Goal: Communication & Community: Answer question/provide support

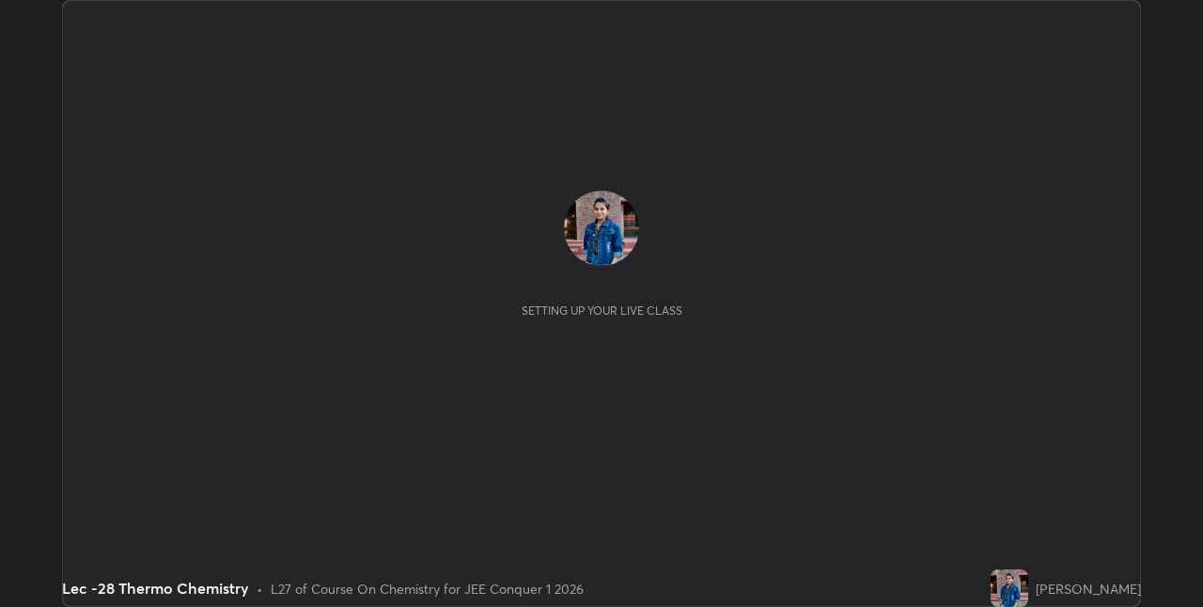
scroll to position [607, 1202]
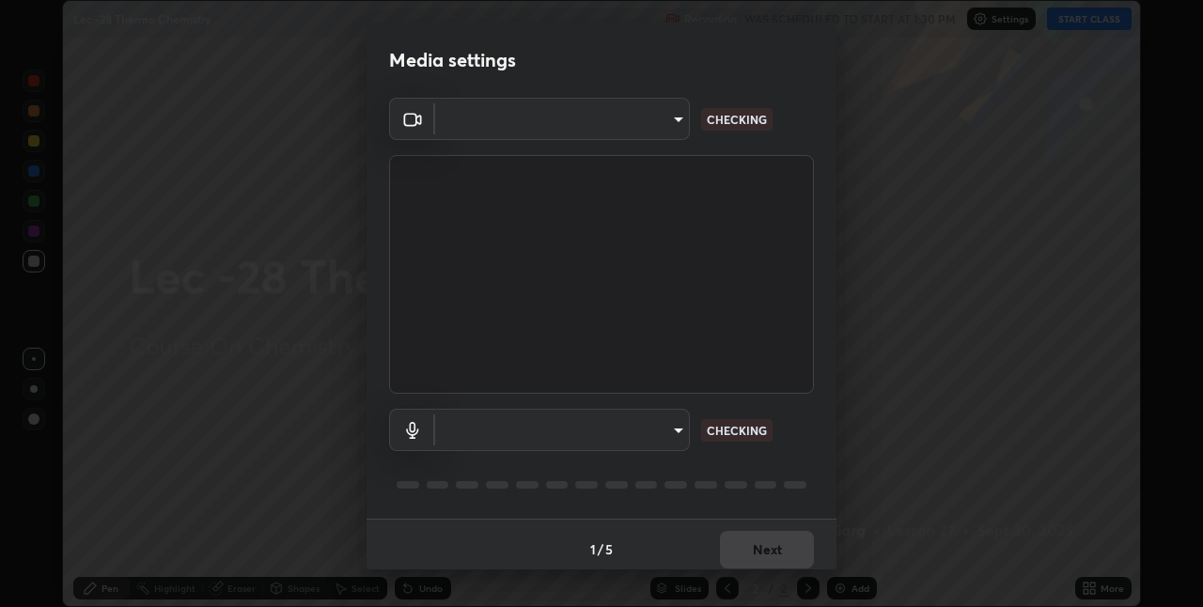
type input "e3e6fd13ef799cde5c9b7fe6f458d6ed022969fe6ce261ce3c0e119950d75ad9"
type input "default"
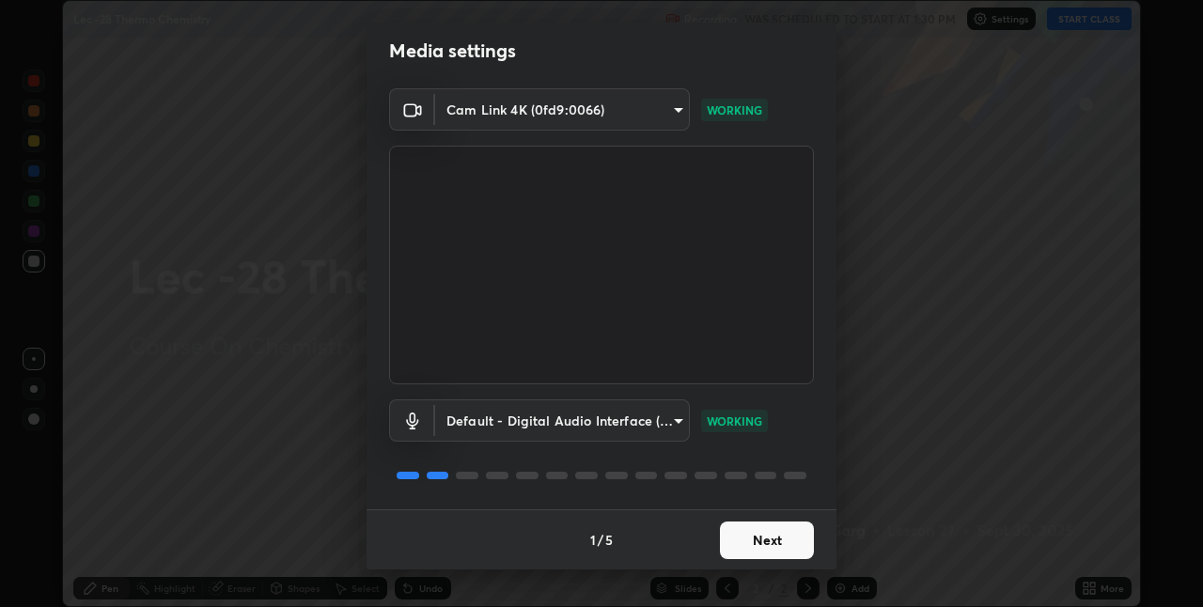
click at [781, 546] on button "Next" at bounding box center [767, 541] width 94 height 38
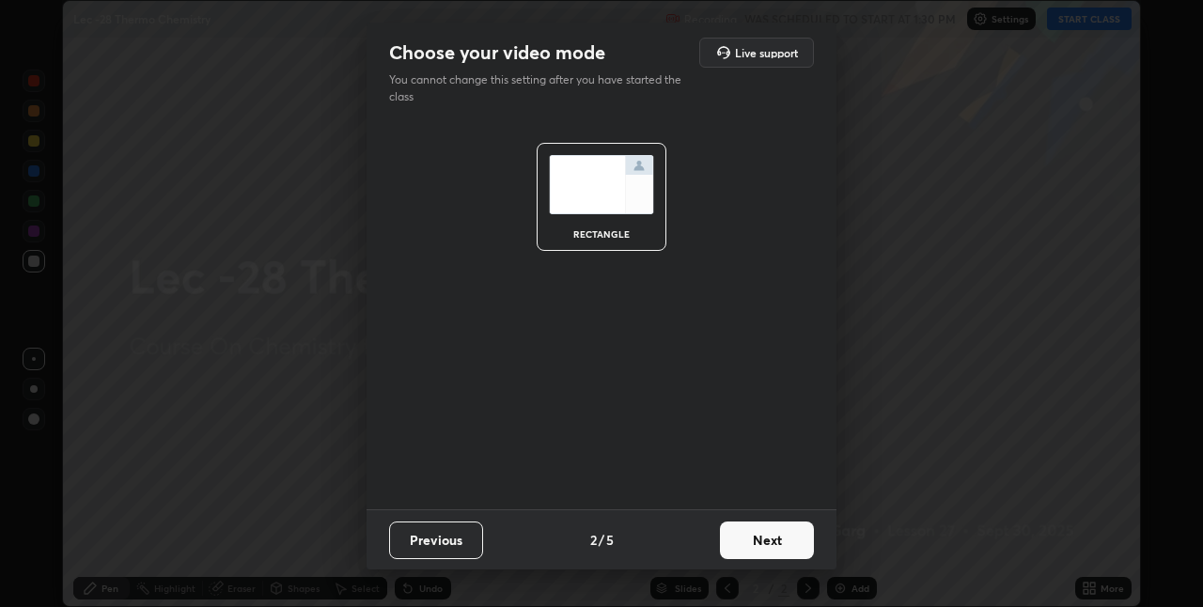
scroll to position [0, 0]
click at [787, 552] on button "Next" at bounding box center [767, 541] width 94 height 38
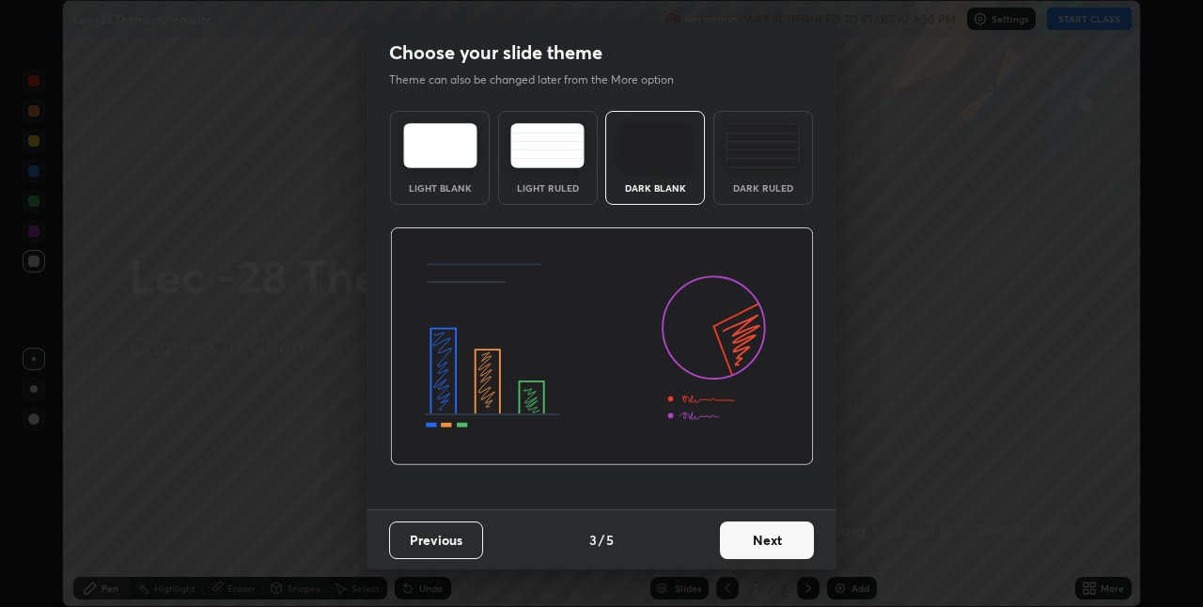
click at [785, 532] on button "Next" at bounding box center [767, 541] width 94 height 38
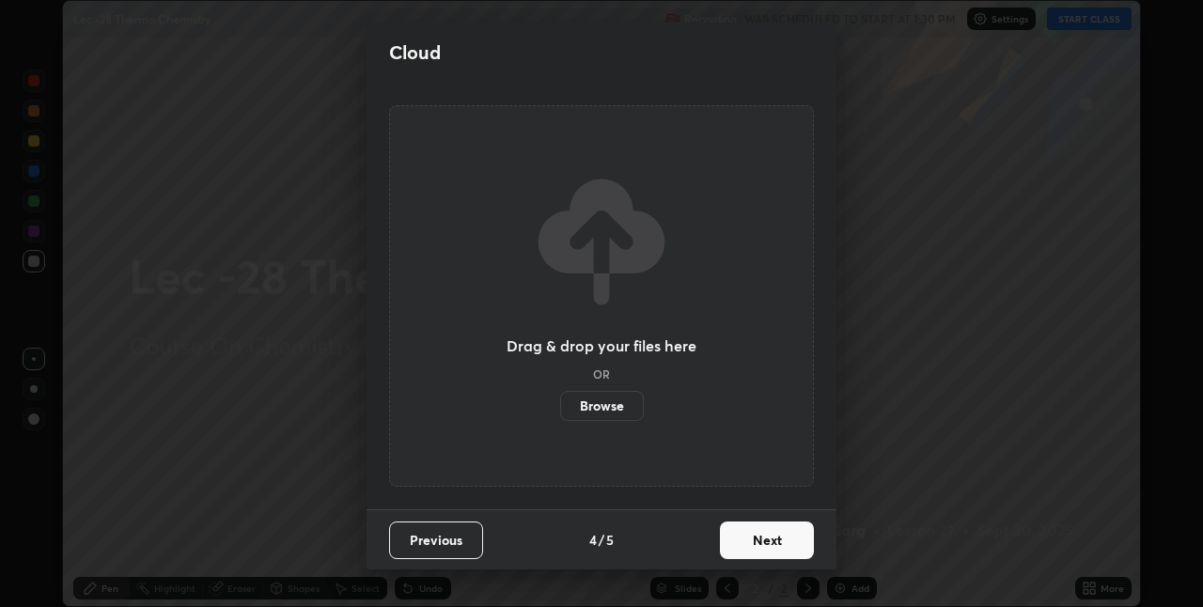
click at [776, 540] on button "Next" at bounding box center [767, 541] width 94 height 38
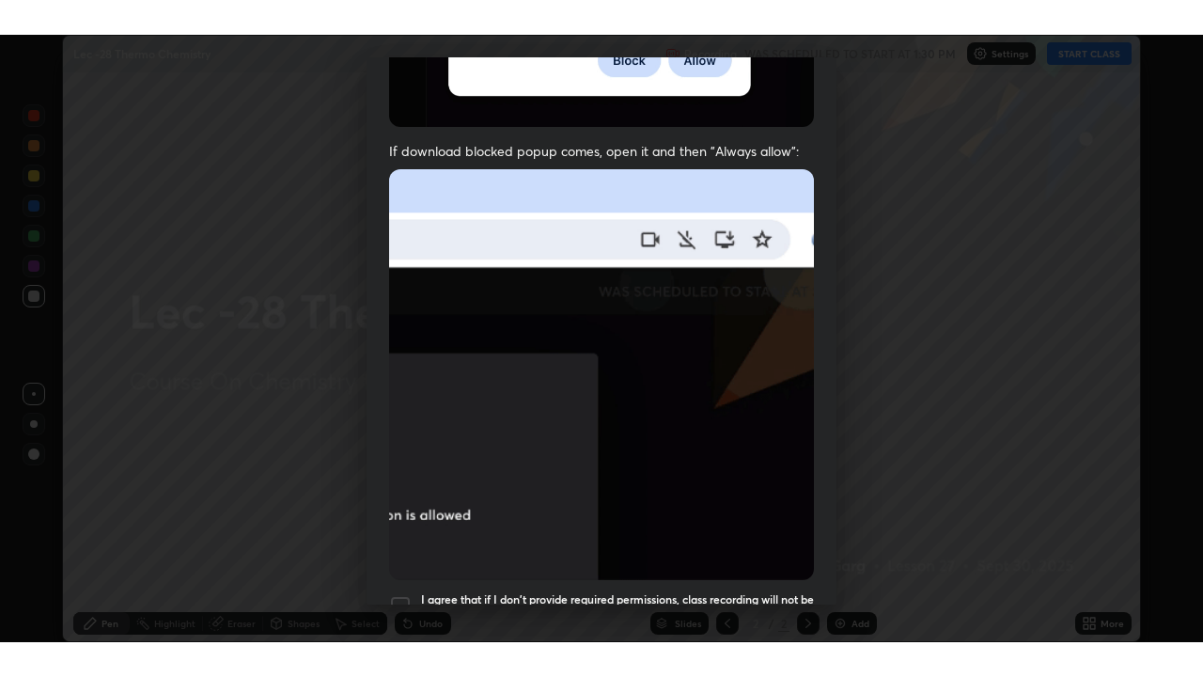
scroll to position [393, 0]
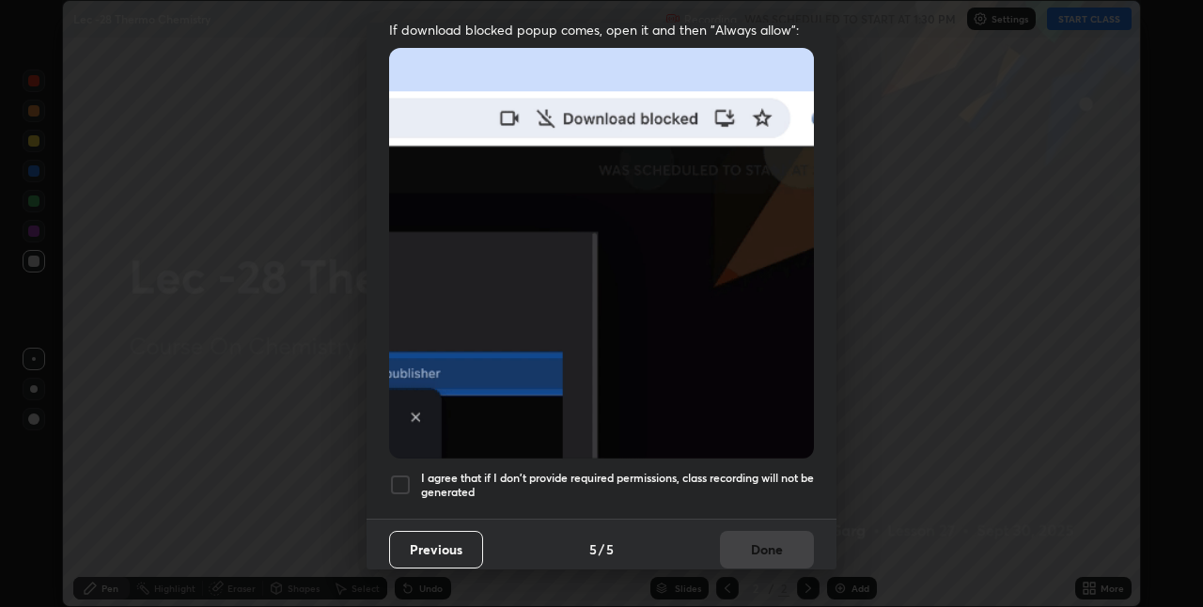
click at [415, 479] on div "I agree that if I don't provide required permissions, class recording will not …" at bounding box center [601, 485] width 425 height 23
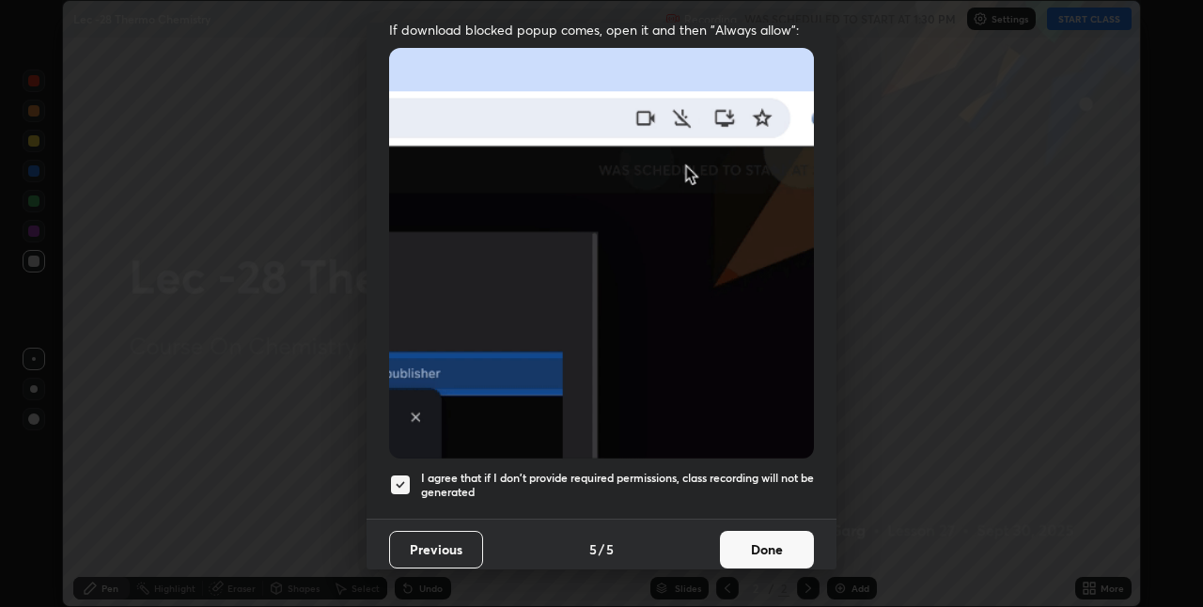
click at [753, 542] on button "Done" at bounding box center [767, 550] width 94 height 38
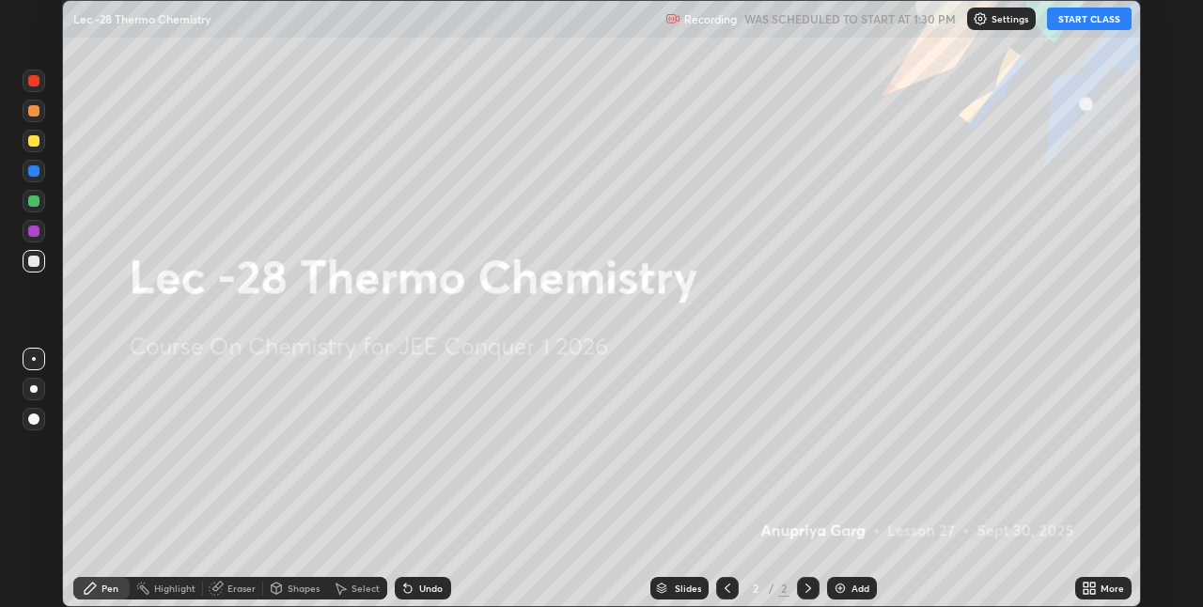
click at [1074, 21] on button "START CLASS" at bounding box center [1089, 19] width 85 height 23
click at [1096, 580] on div "More" at bounding box center [1103, 588] width 56 height 23
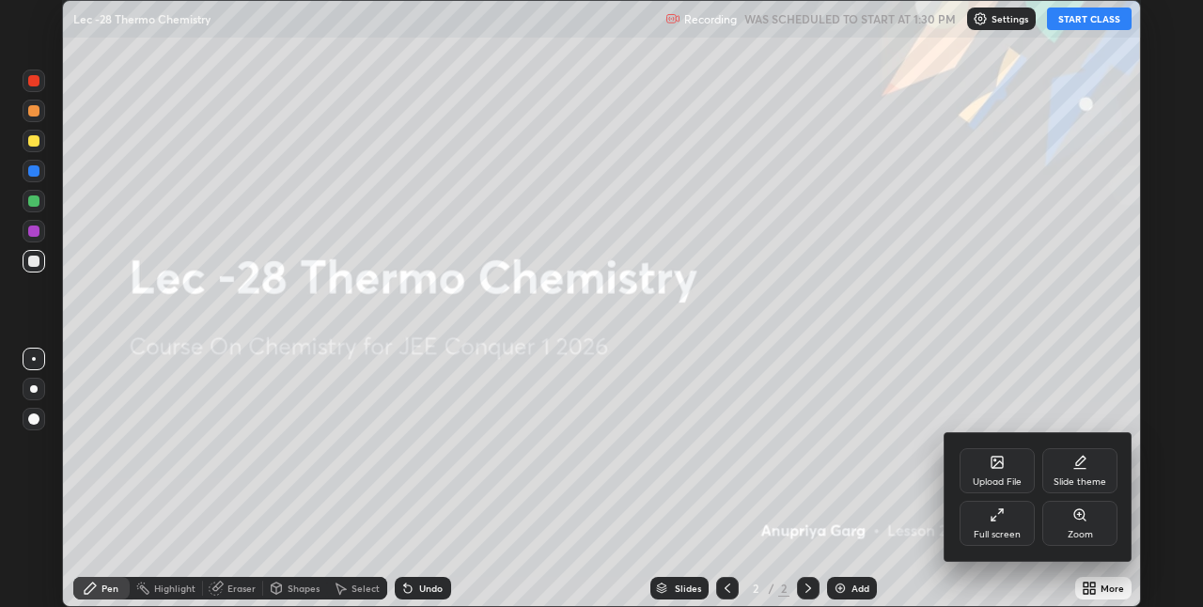
click at [994, 525] on div "Full screen" at bounding box center [997, 523] width 75 height 45
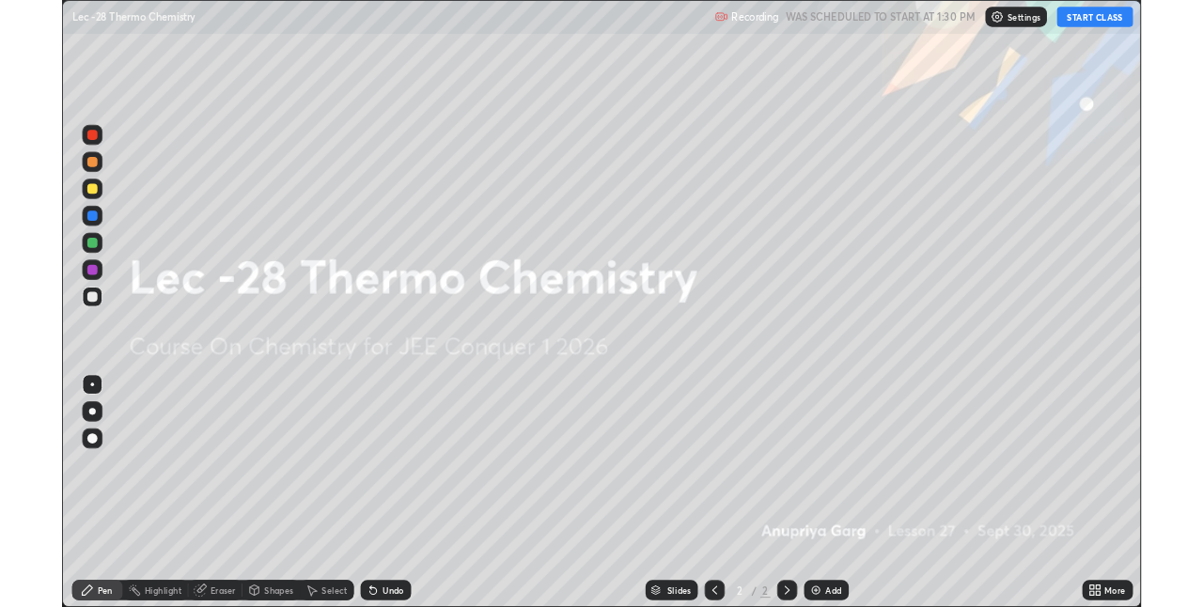
scroll to position [677, 1203]
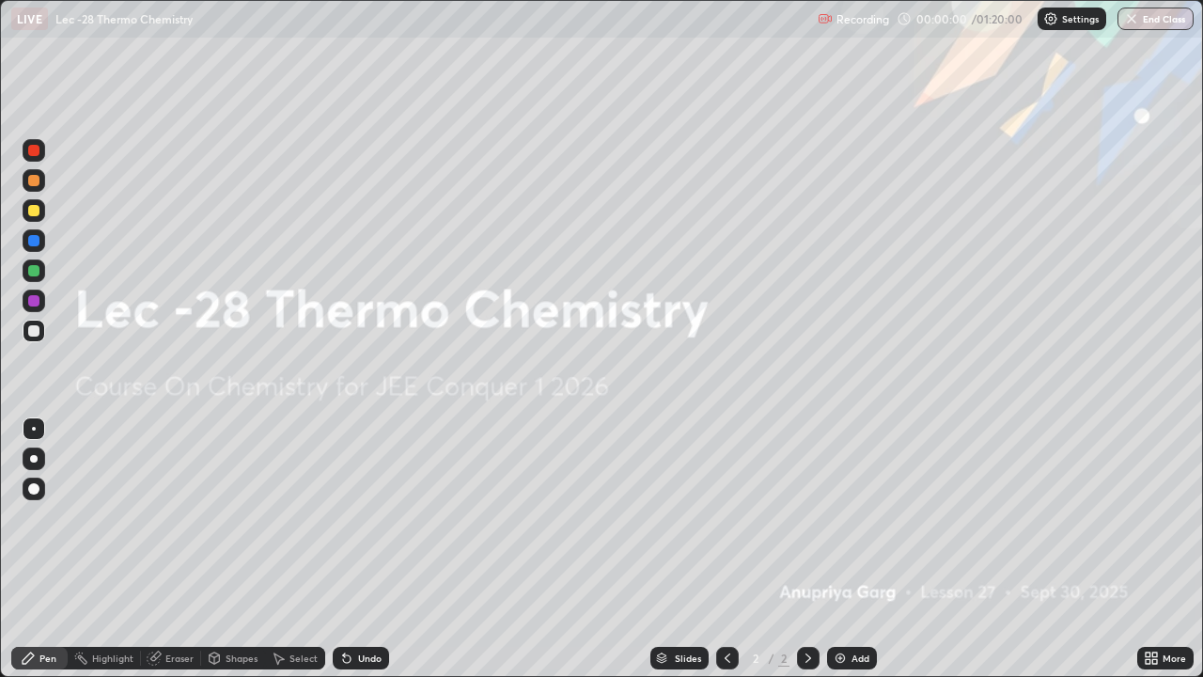
click at [852, 606] on div "Add" at bounding box center [861, 657] width 18 height 9
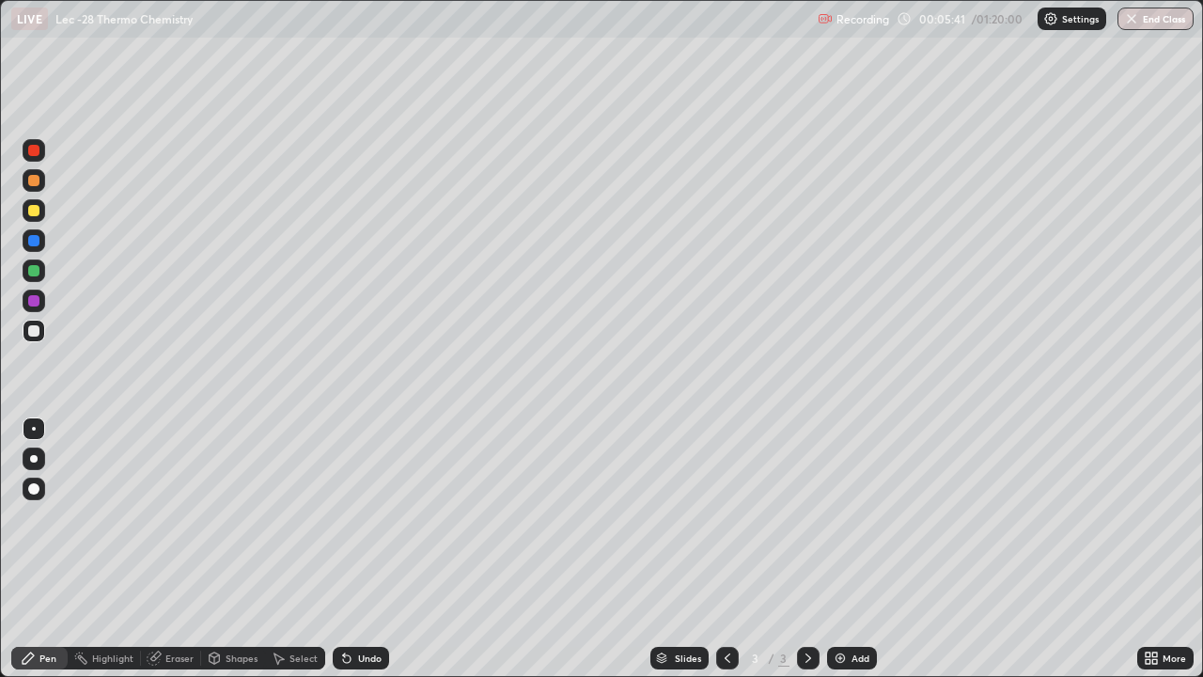
click at [39, 215] on div at bounding box center [34, 210] width 23 height 23
click at [42, 211] on div at bounding box center [34, 210] width 23 height 23
click at [181, 606] on div "Eraser" at bounding box center [179, 657] width 28 height 9
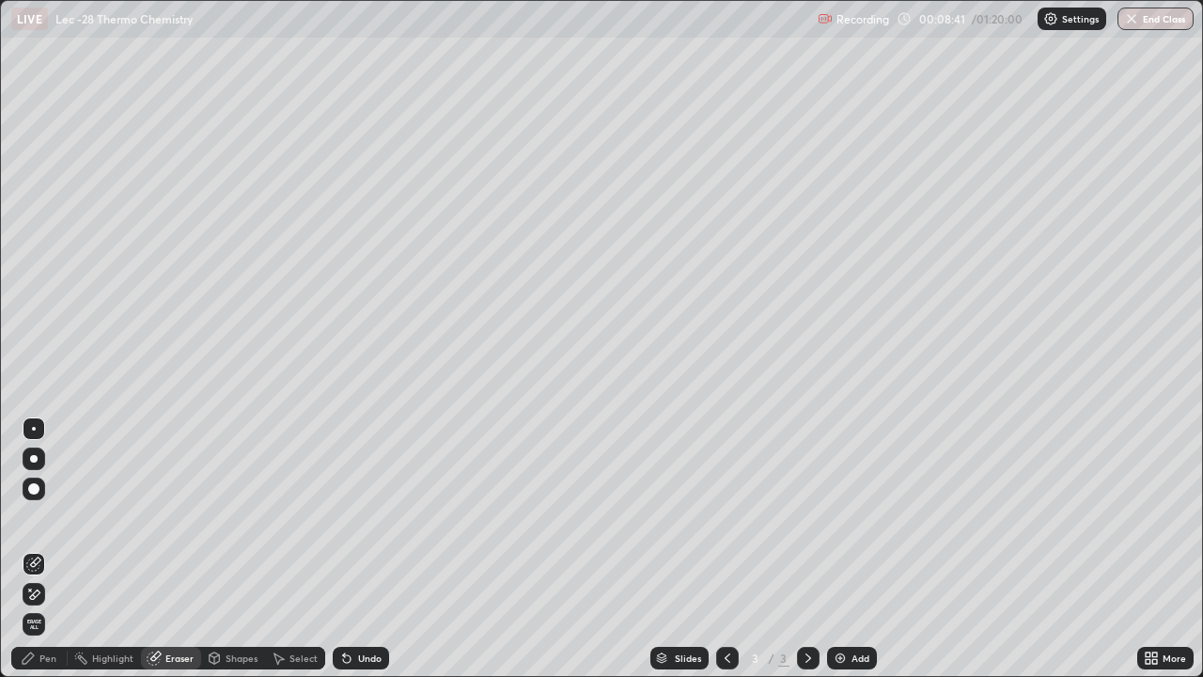
click at [49, 606] on div "Pen" at bounding box center [39, 658] width 56 height 23
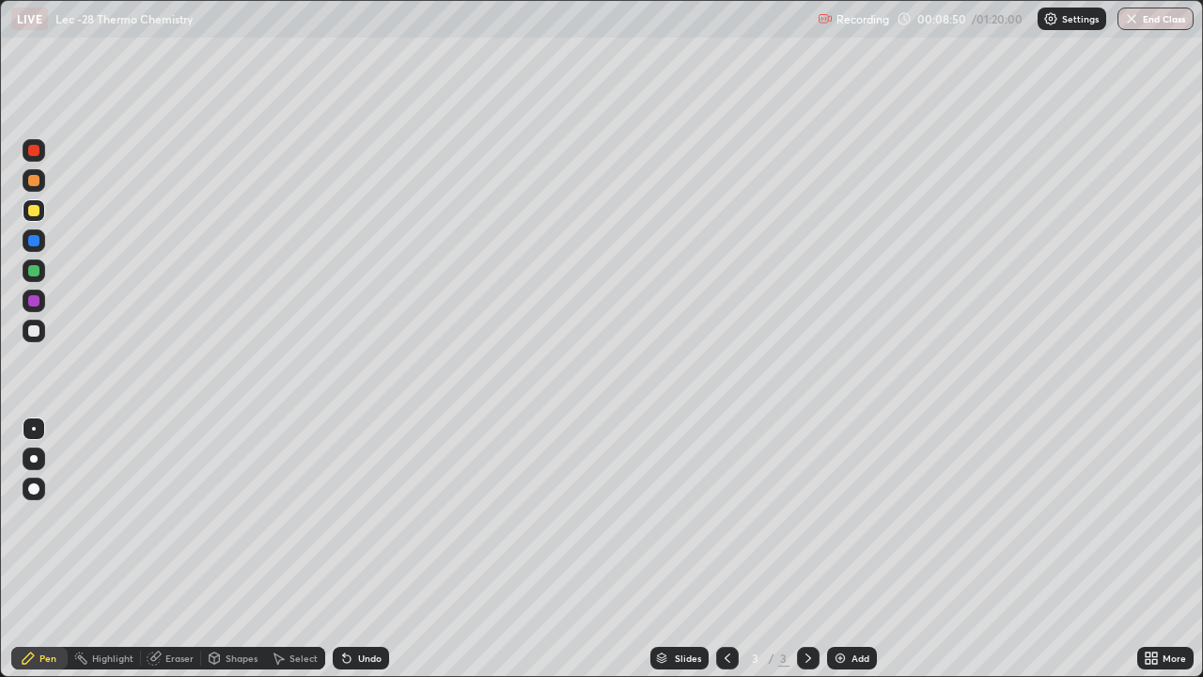
click at [40, 329] on div at bounding box center [34, 331] width 23 height 23
click at [173, 606] on div "Eraser" at bounding box center [179, 657] width 28 height 9
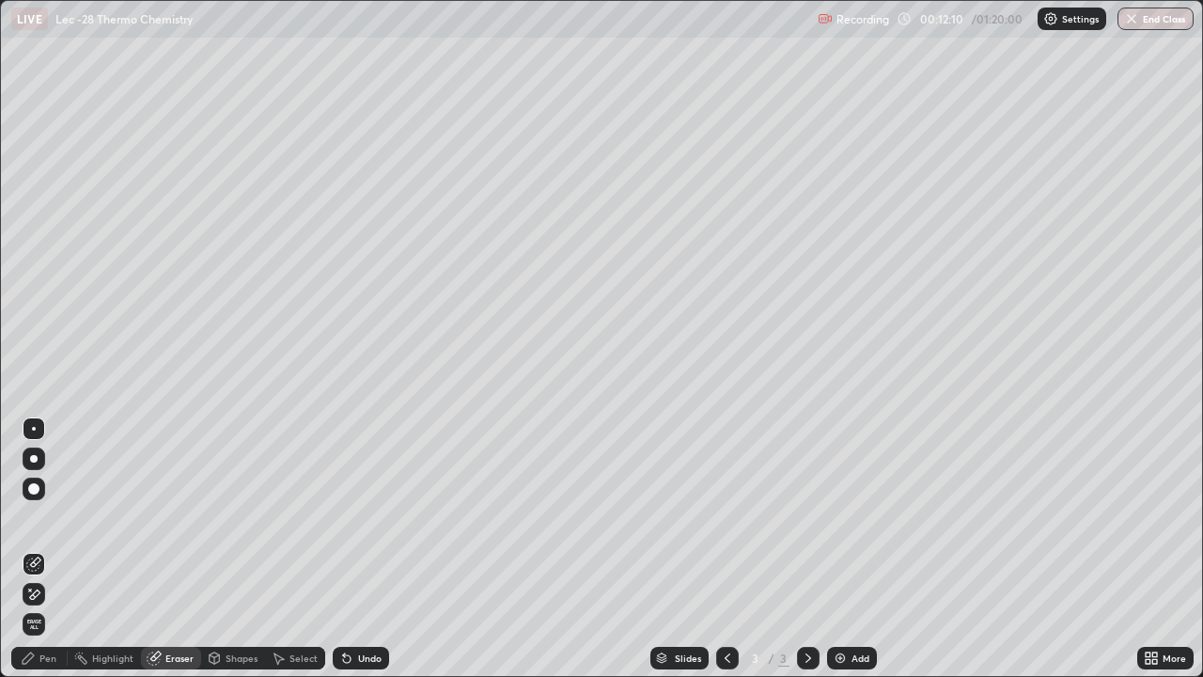
click at [49, 606] on div "Pen" at bounding box center [47, 657] width 17 height 9
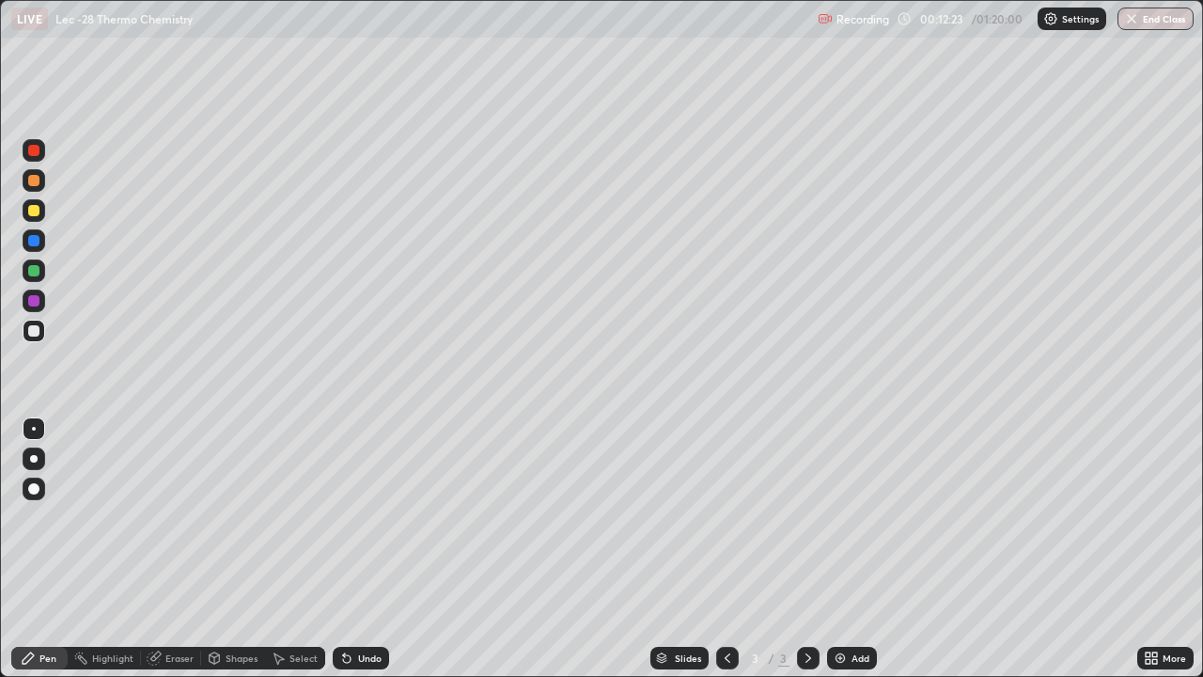
click at [182, 606] on div "Eraser" at bounding box center [179, 657] width 28 height 9
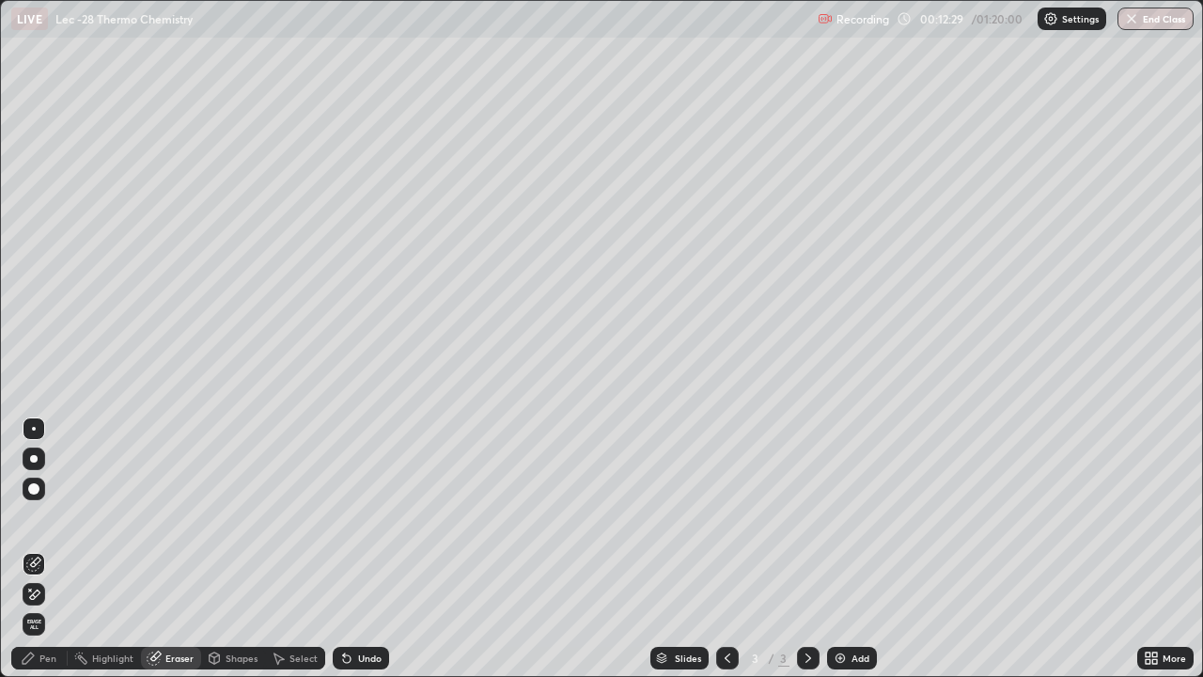
click at [37, 606] on div "Pen" at bounding box center [39, 658] width 56 height 23
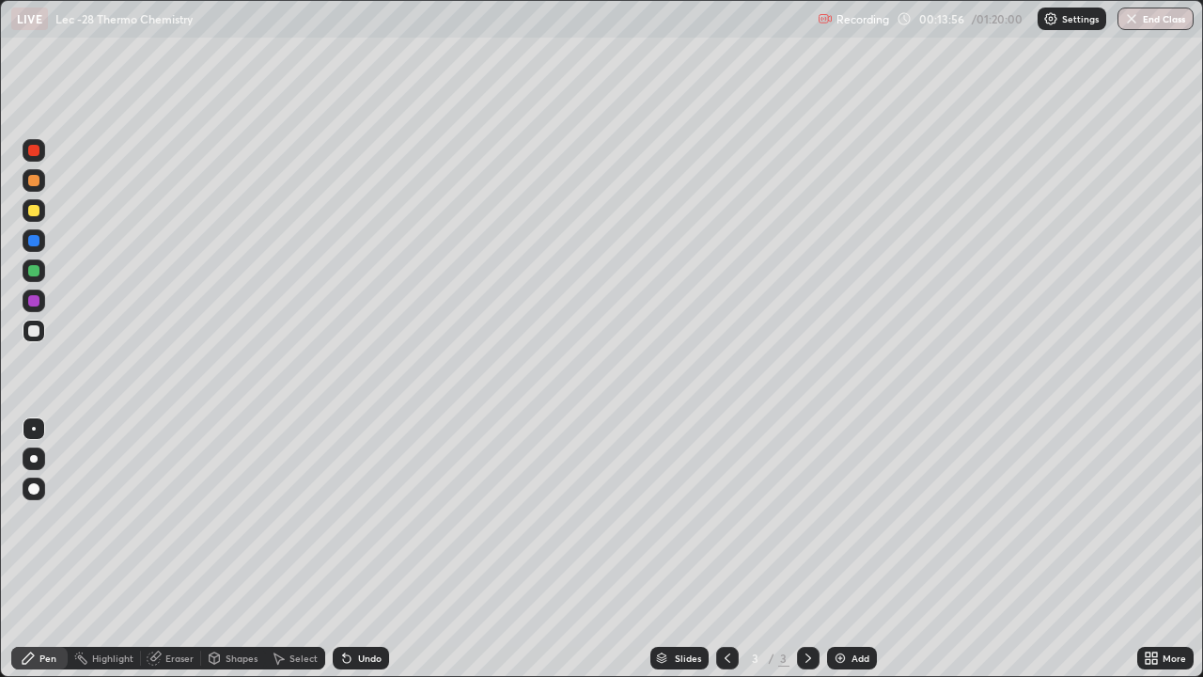
click at [298, 606] on div "Select" at bounding box center [304, 657] width 28 height 9
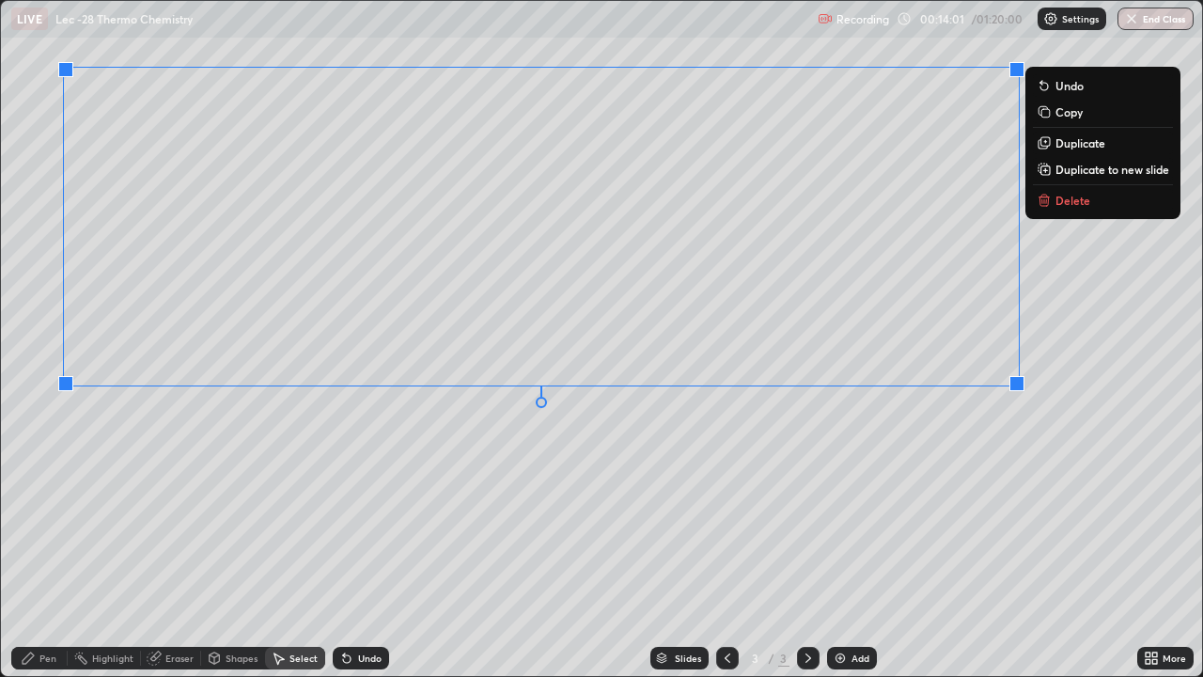
click at [559, 449] on div "0 ° Undo Copy Duplicate Duplicate to new slide Delete" at bounding box center [601, 338] width 1201 height 675
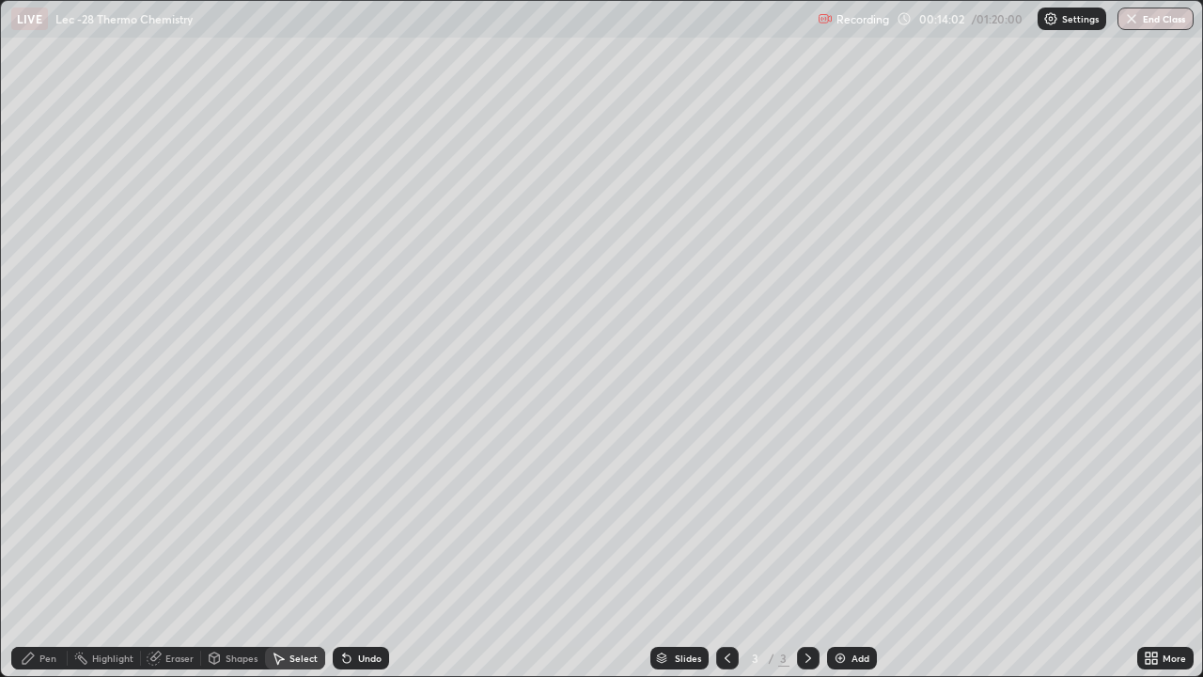
click at [57, 606] on div "Pen" at bounding box center [39, 658] width 56 height 23
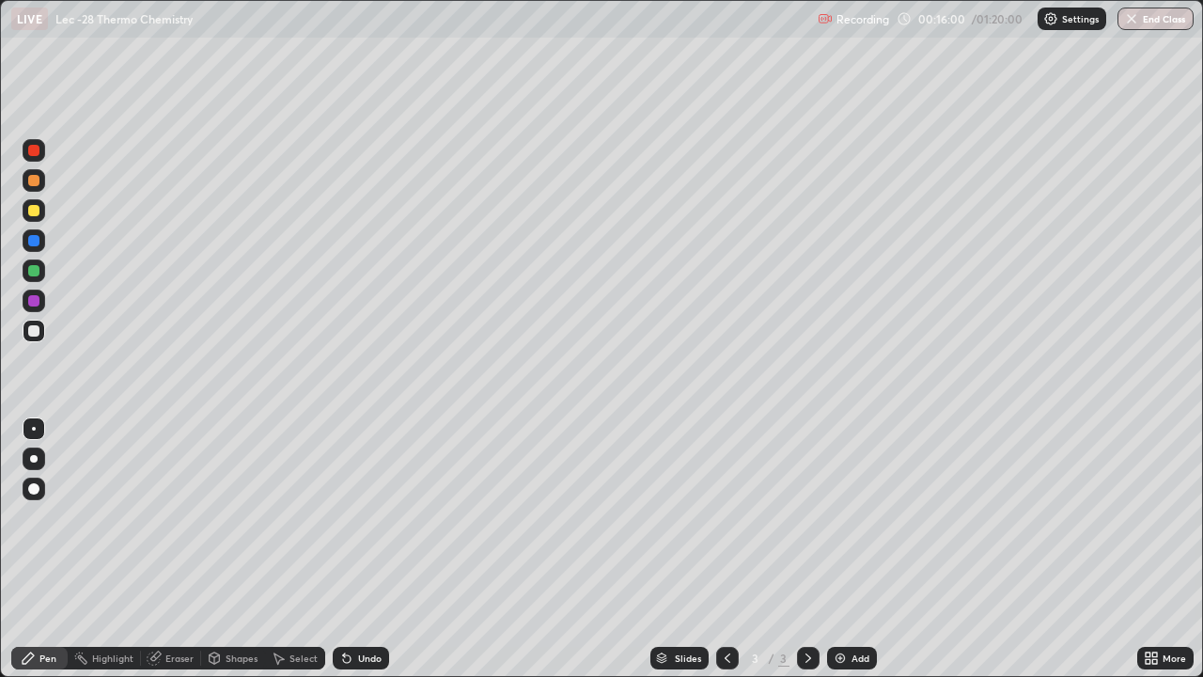
click at [181, 606] on div "Eraser" at bounding box center [179, 657] width 28 height 9
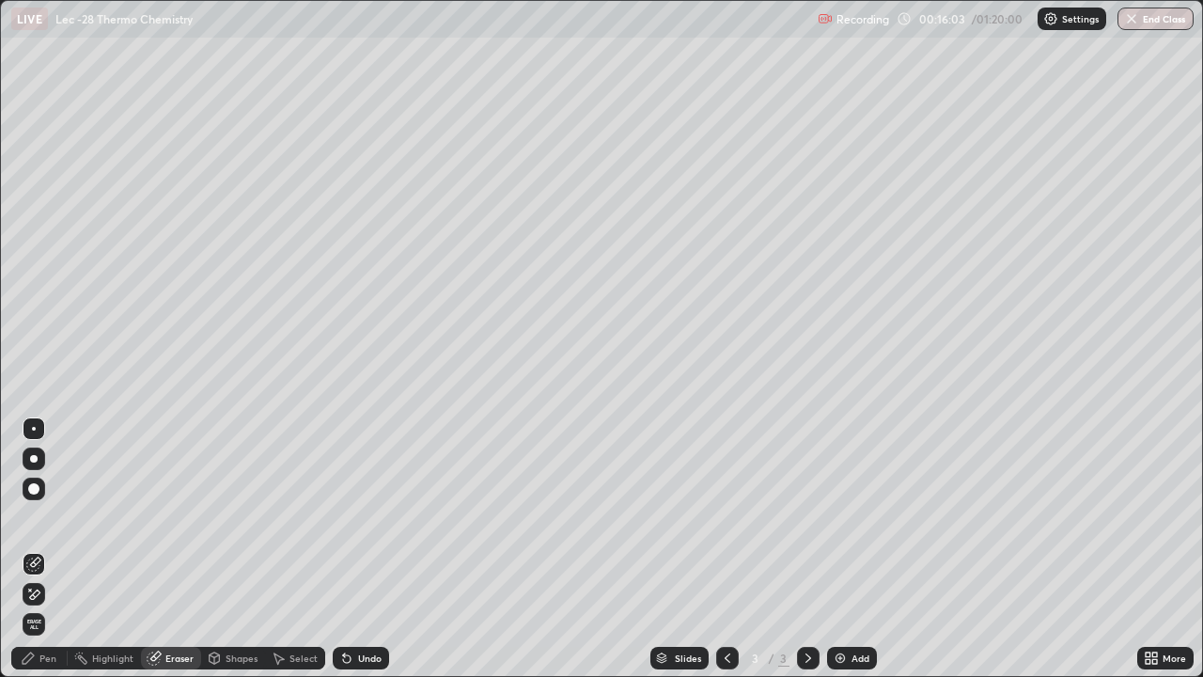
click at [54, 606] on div "Pen" at bounding box center [39, 658] width 56 height 23
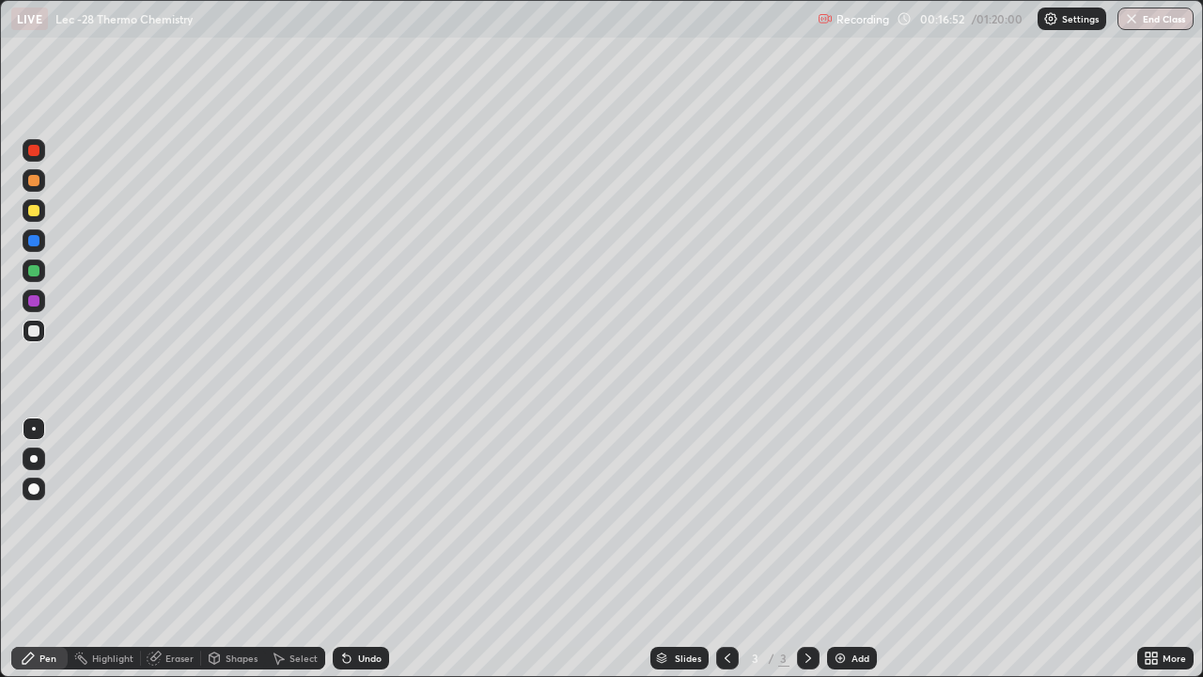
click at [852, 606] on div "Add" at bounding box center [861, 657] width 18 height 9
click at [35, 211] on div at bounding box center [33, 210] width 11 height 11
click at [35, 332] on div at bounding box center [33, 330] width 11 height 11
click at [52, 606] on div "Pen" at bounding box center [47, 657] width 17 height 9
click at [281, 606] on icon at bounding box center [278, 657] width 15 height 15
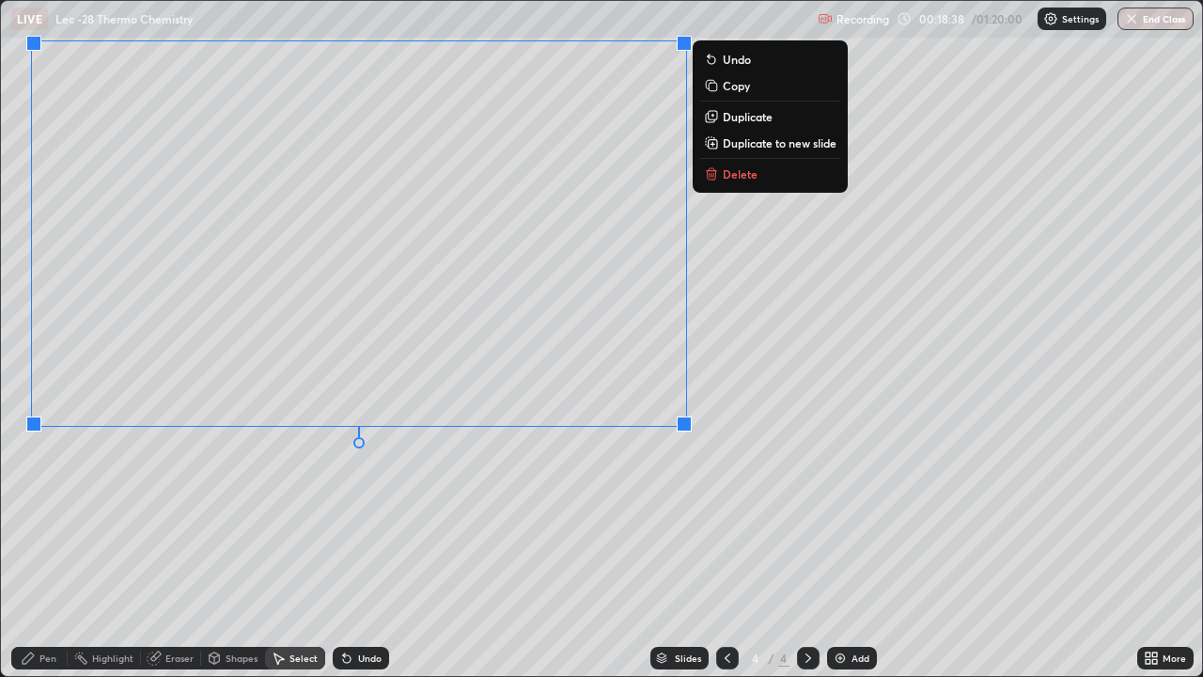
click at [327, 503] on div "0 ° Undo Copy Duplicate Duplicate to new slide Delete" at bounding box center [601, 338] width 1201 height 675
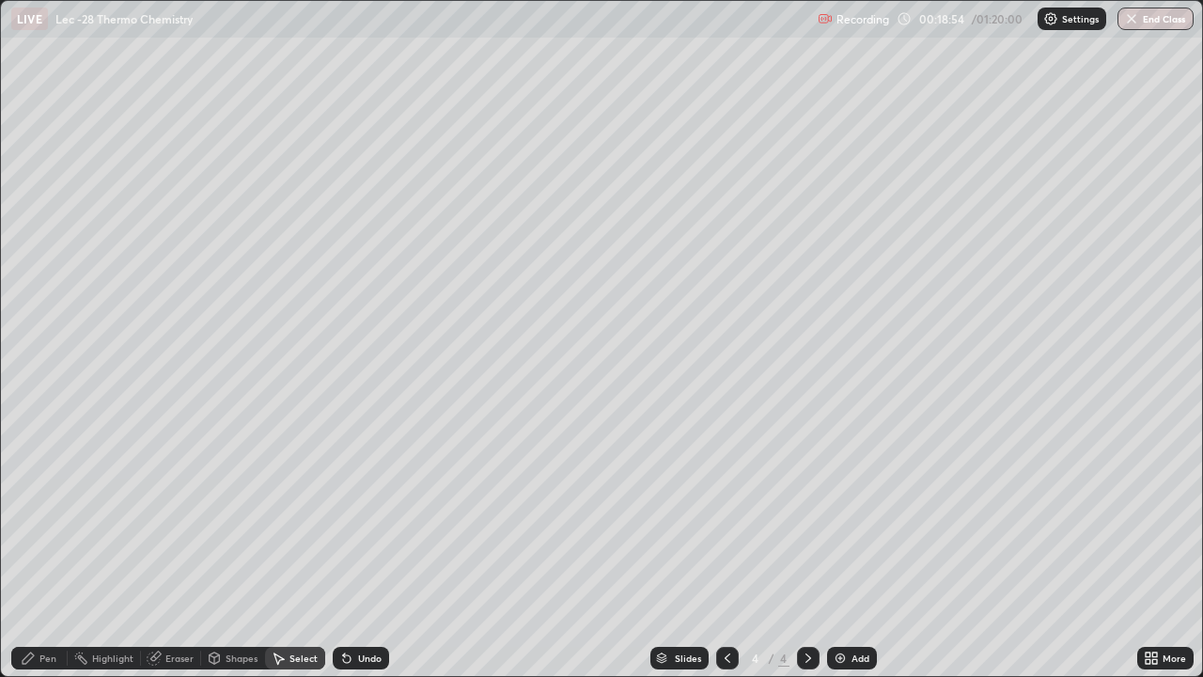
click at [34, 606] on icon at bounding box center [28, 657] width 15 height 15
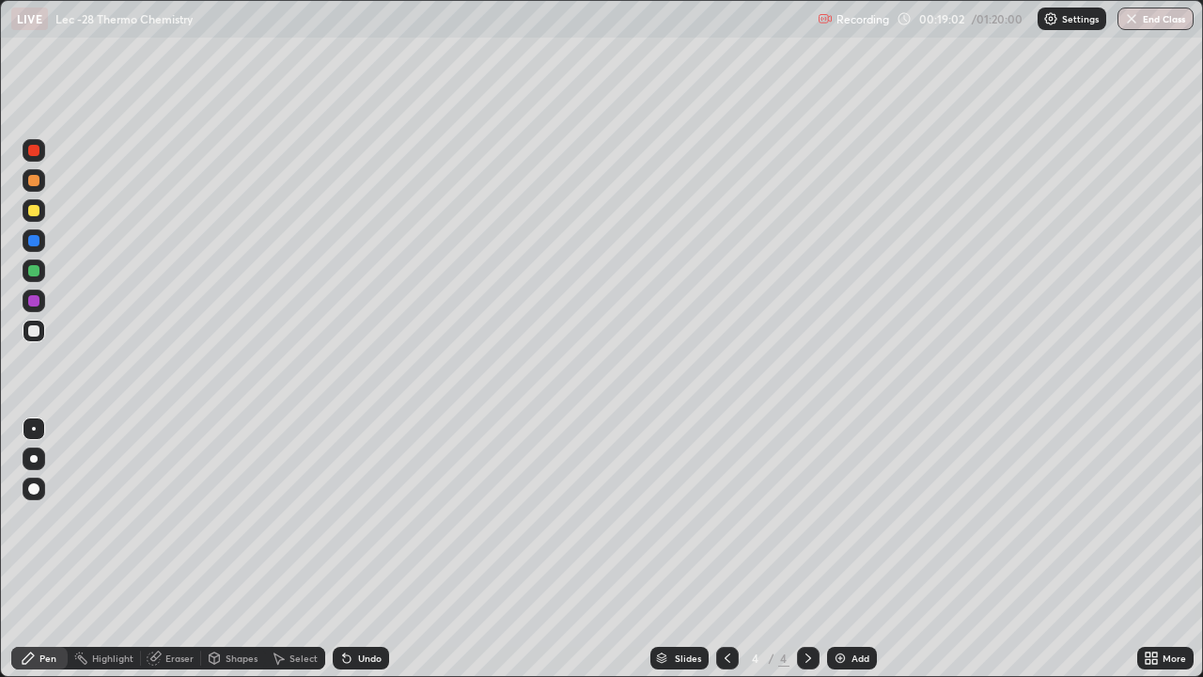
click at [168, 606] on div "Eraser" at bounding box center [179, 657] width 28 height 9
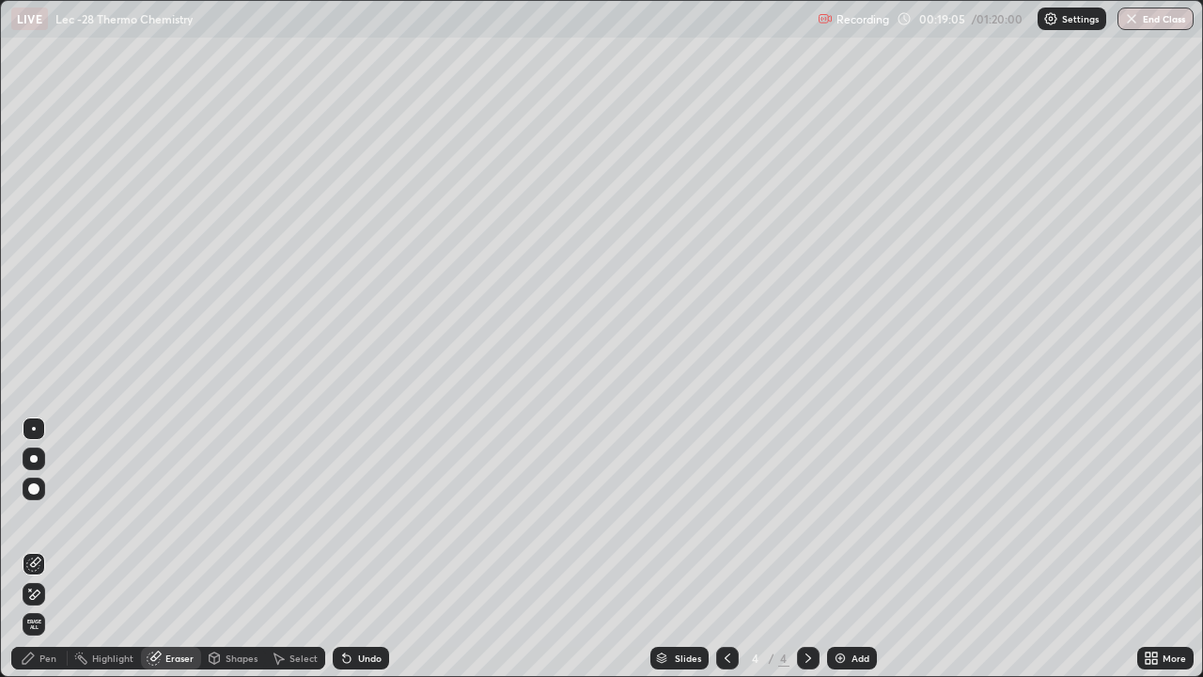
click at [55, 606] on div "Pen" at bounding box center [47, 657] width 17 height 9
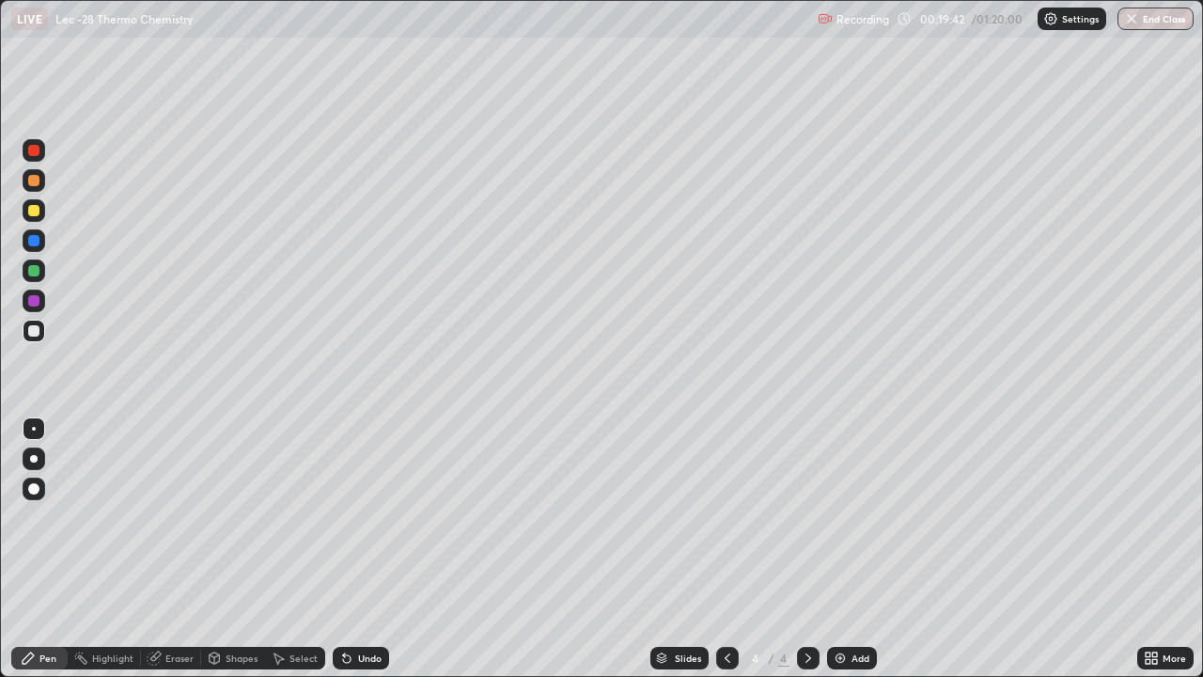
click at [834, 606] on img at bounding box center [840, 657] width 15 height 15
click at [164, 606] on div "Eraser" at bounding box center [171, 658] width 60 height 23
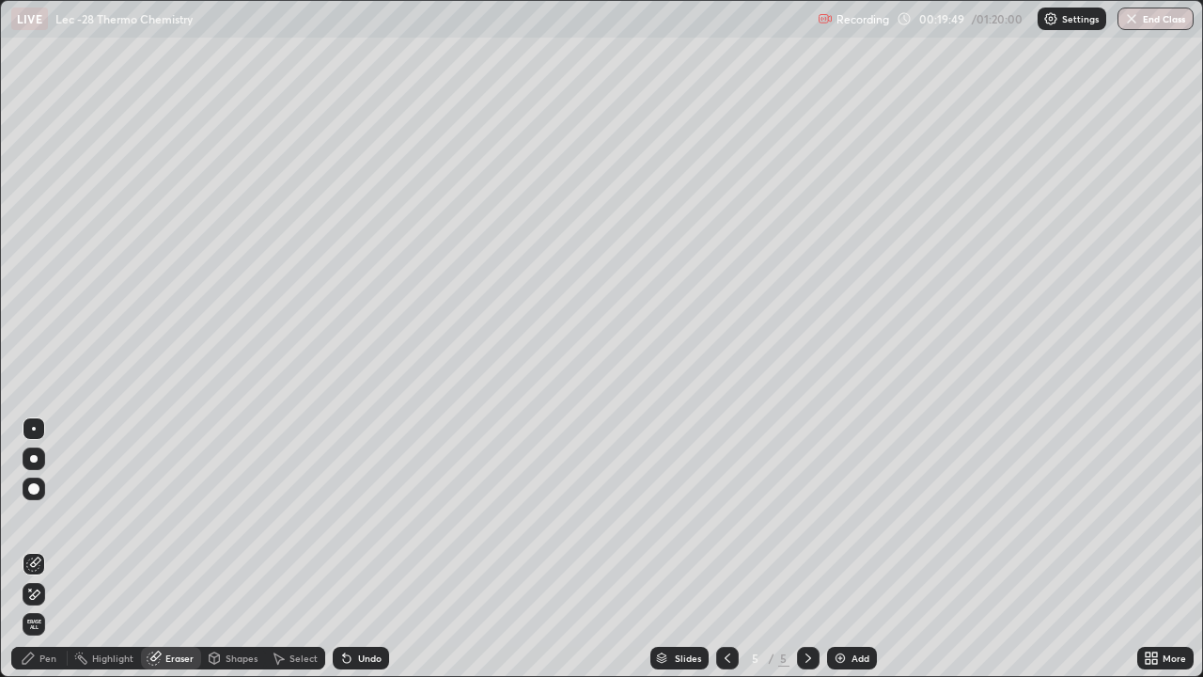
click at [40, 606] on div "Pen" at bounding box center [47, 657] width 17 height 9
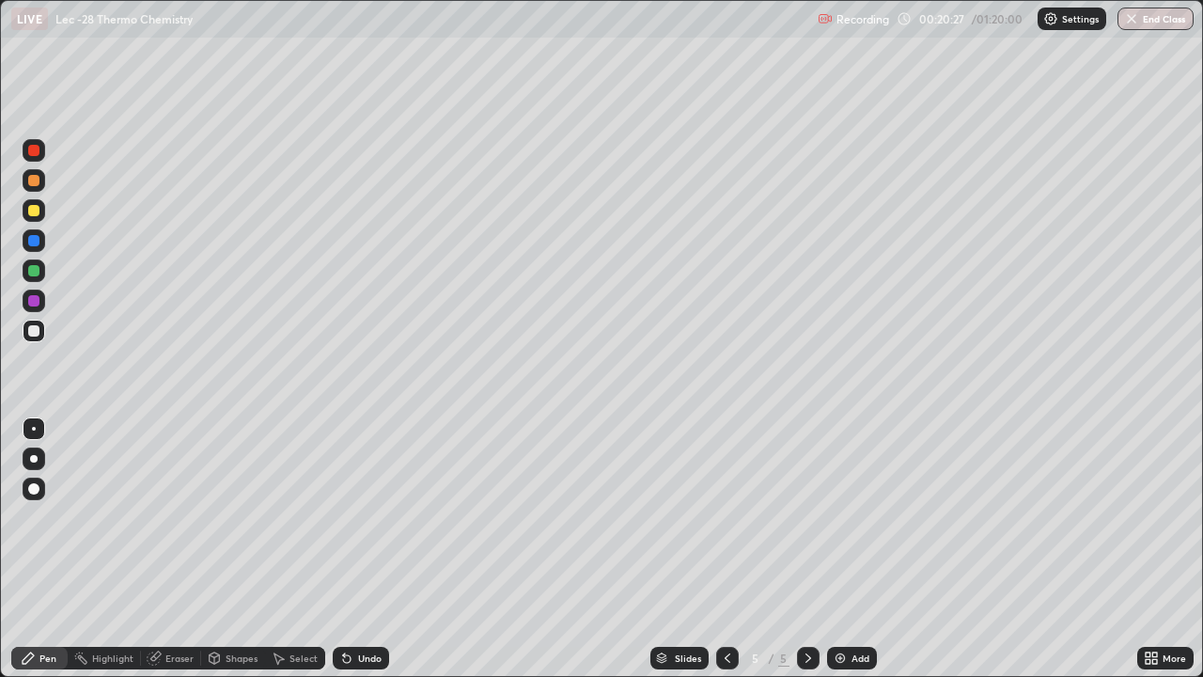
click at [180, 606] on div "Eraser" at bounding box center [179, 657] width 28 height 9
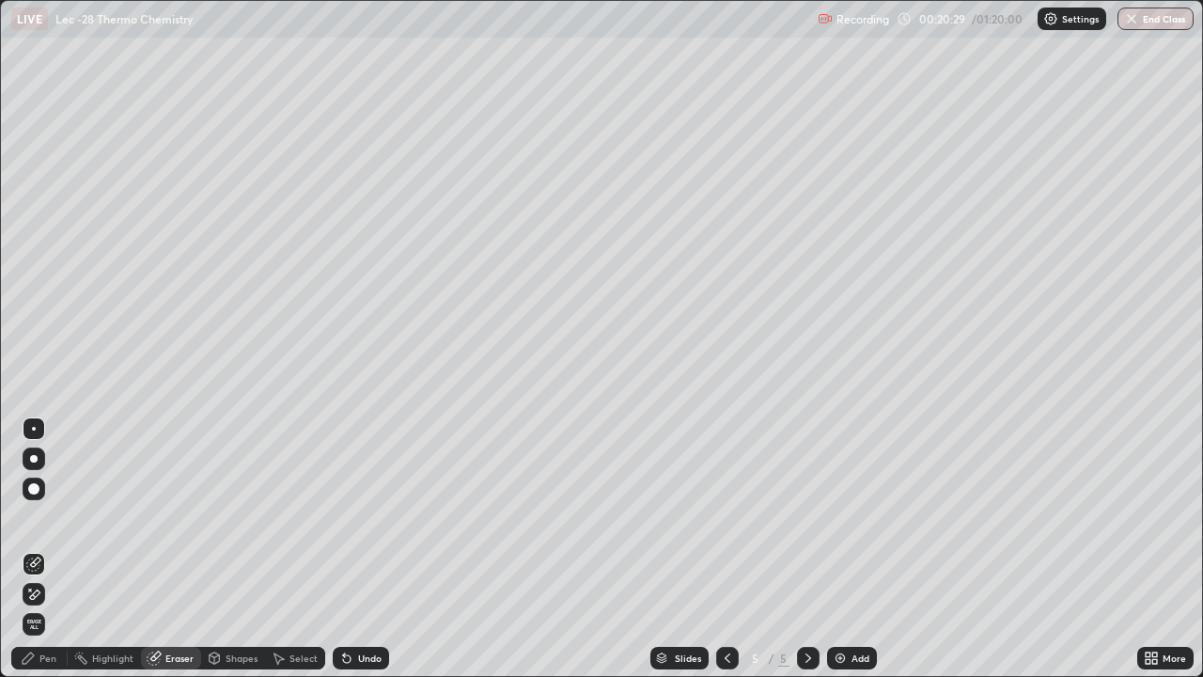
click at [350, 606] on icon at bounding box center [346, 657] width 15 height 15
click at [230, 606] on div "Shapes" at bounding box center [242, 657] width 32 height 9
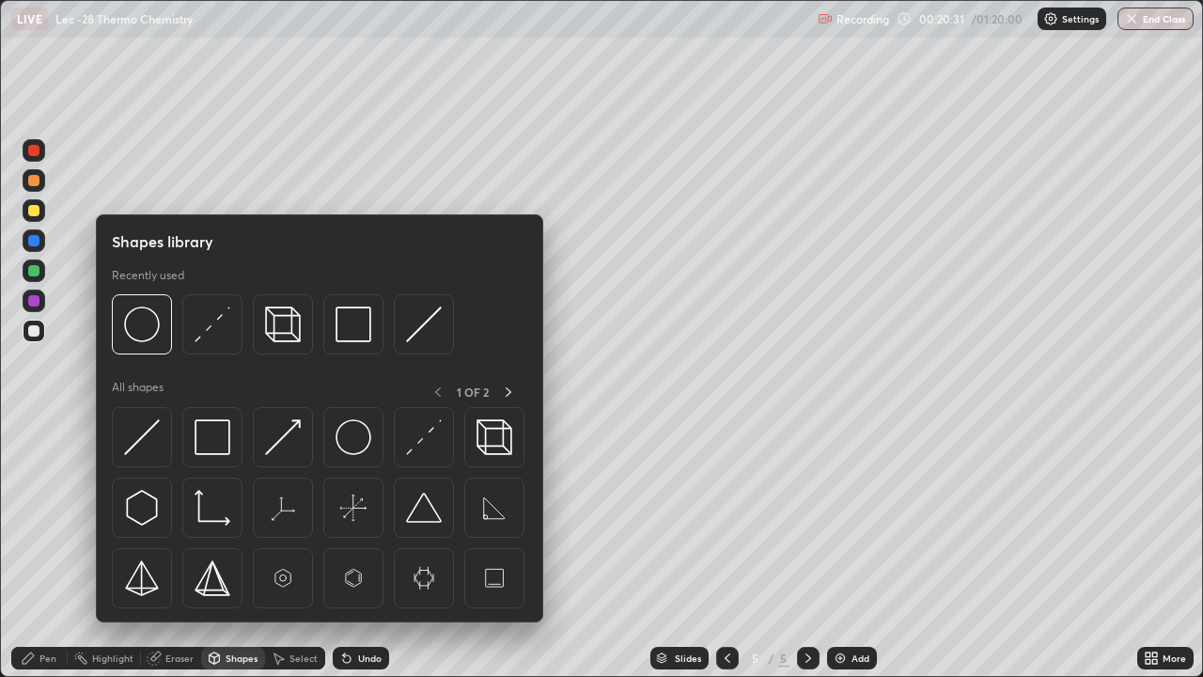
click at [295, 606] on div "Select" at bounding box center [295, 658] width 60 height 23
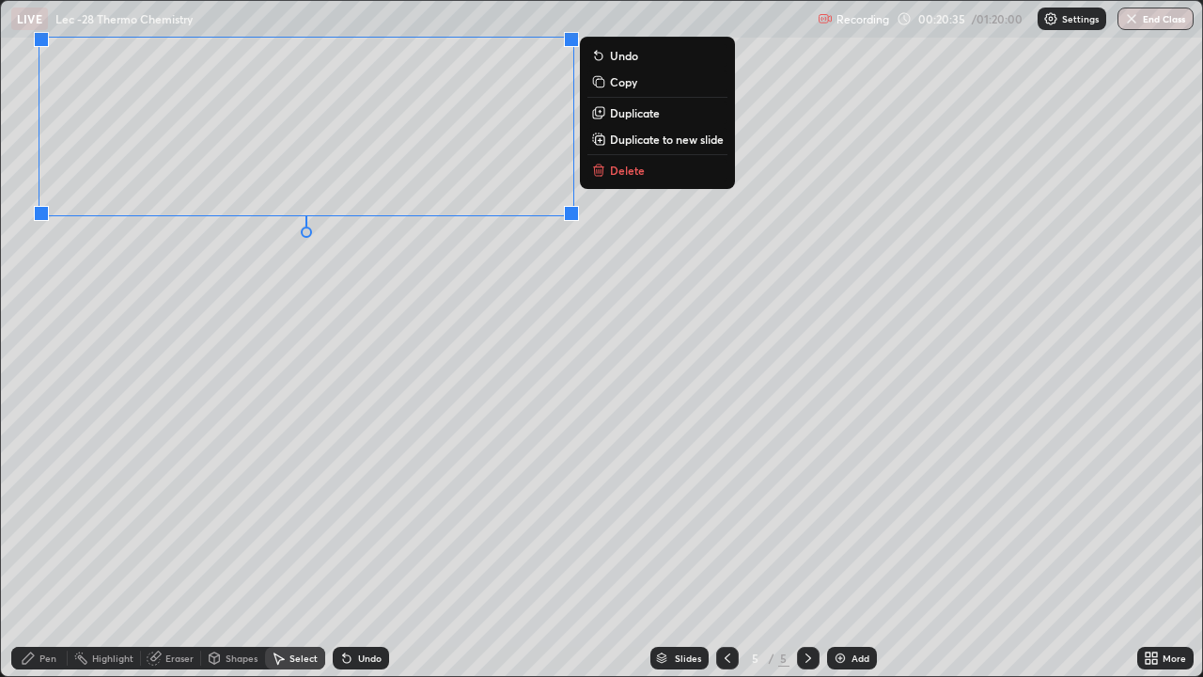
click at [334, 329] on div "0 ° Undo Copy Duplicate Duplicate to new slide Delete" at bounding box center [601, 338] width 1201 height 675
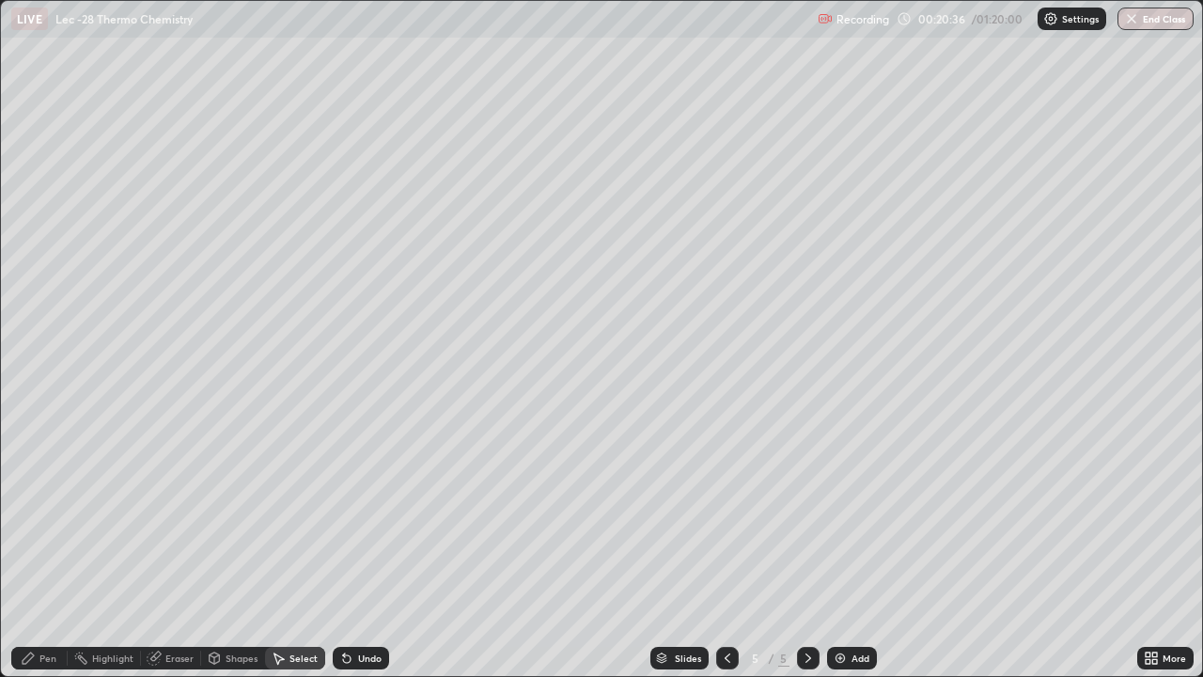
click at [47, 606] on div "Pen" at bounding box center [47, 657] width 17 height 9
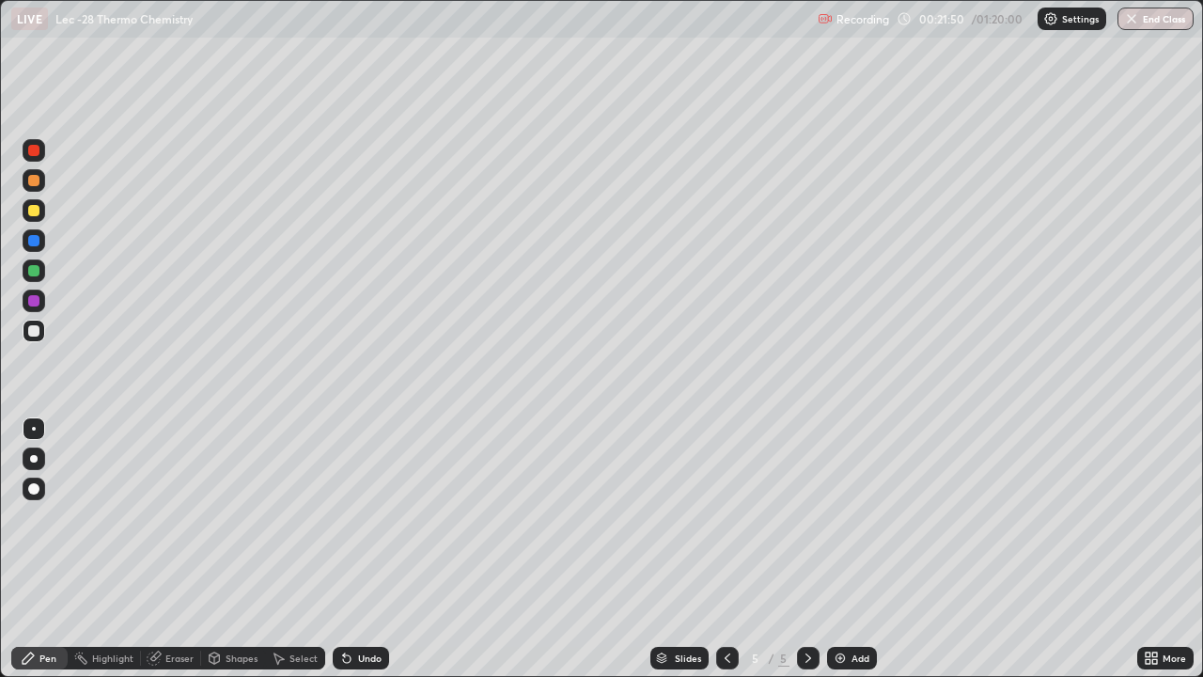
click at [303, 606] on div "Select" at bounding box center [304, 657] width 28 height 9
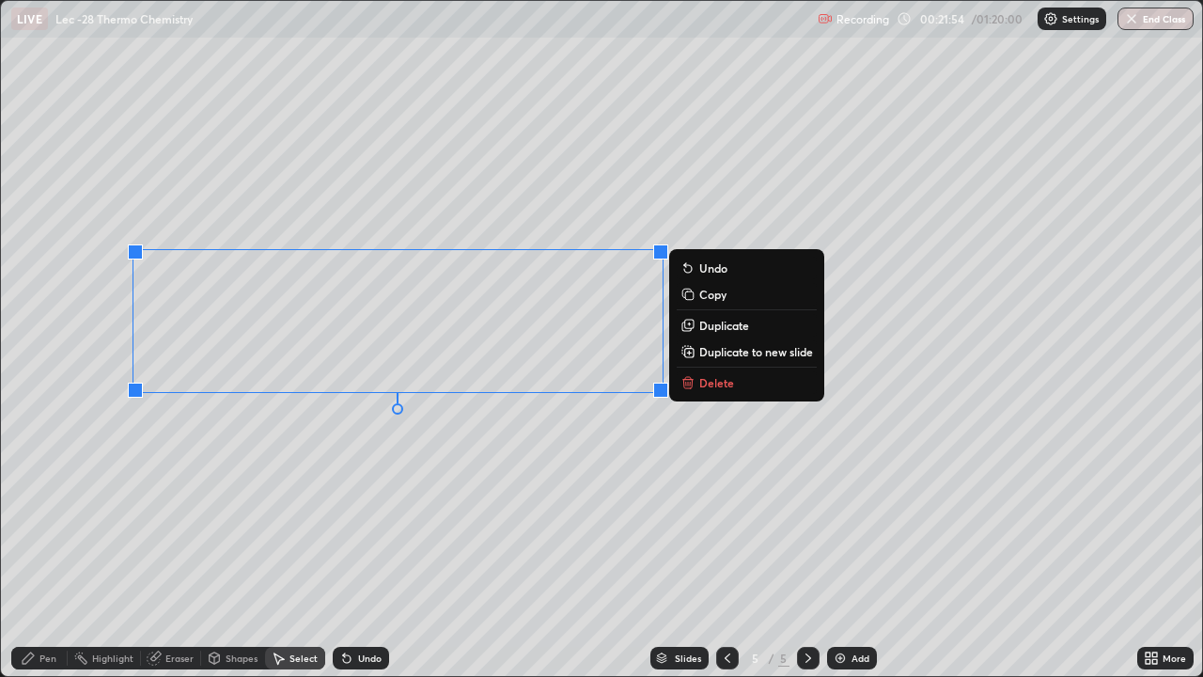
click at [434, 456] on div "0 ° Undo Copy Duplicate Duplicate to new slide Delete" at bounding box center [601, 338] width 1201 height 675
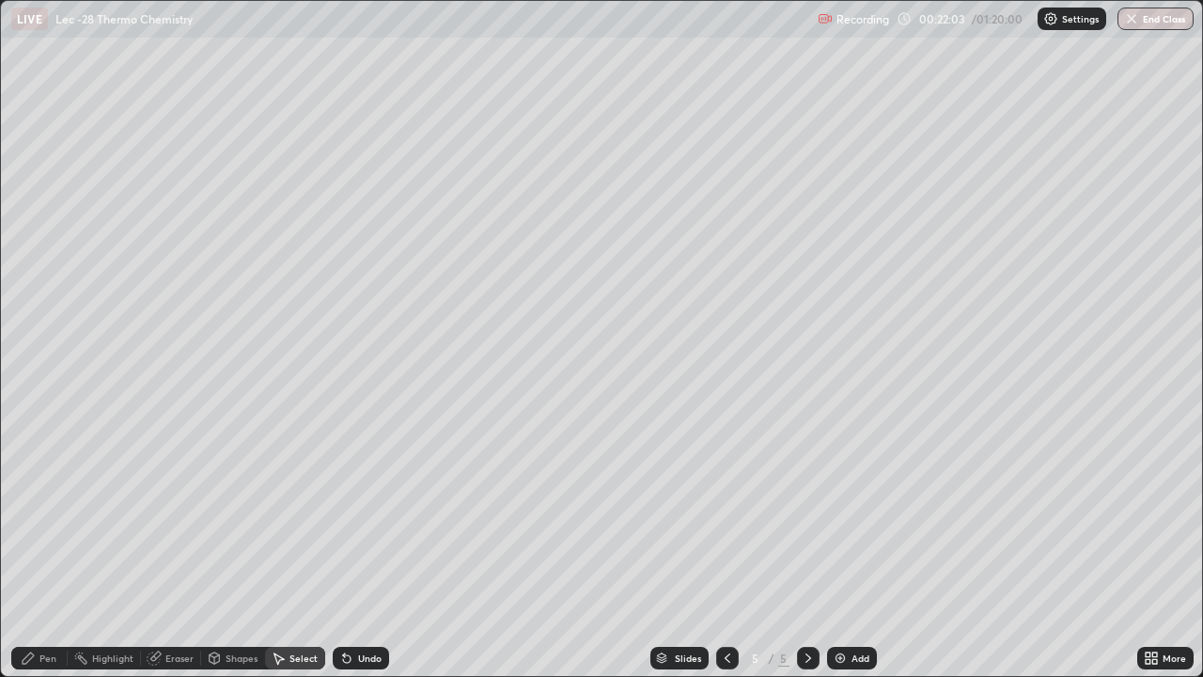
click at [670, 497] on div "0 ° Undo Copy Duplicate Duplicate to new slide Delete" at bounding box center [601, 338] width 1201 height 675
click at [103, 451] on div "0 ° Undo Copy Duplicate Duplicate to new slide Delete" at bounding box center [601, 338] width 1201 height 675
click at [47, 606] on div "Pen" at bounding box center [47, 657] width 17 height 9
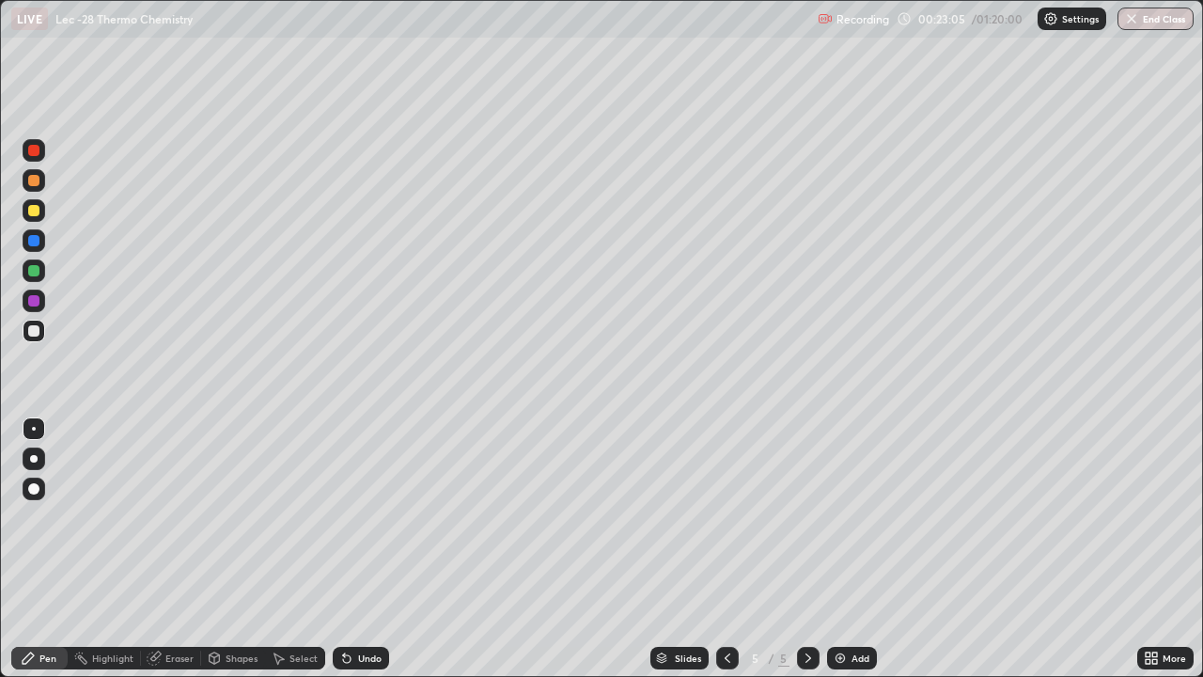
click at [363, 606] on div "Undo" at bounding box center [369, 657] width 23 height 9
click at [854, 606] on div "Add" at bounding box center [861, 657] width 18 height 9
click at [192, 606] on div "Eraser" at bounding box center [179, 657] width 28 height 9
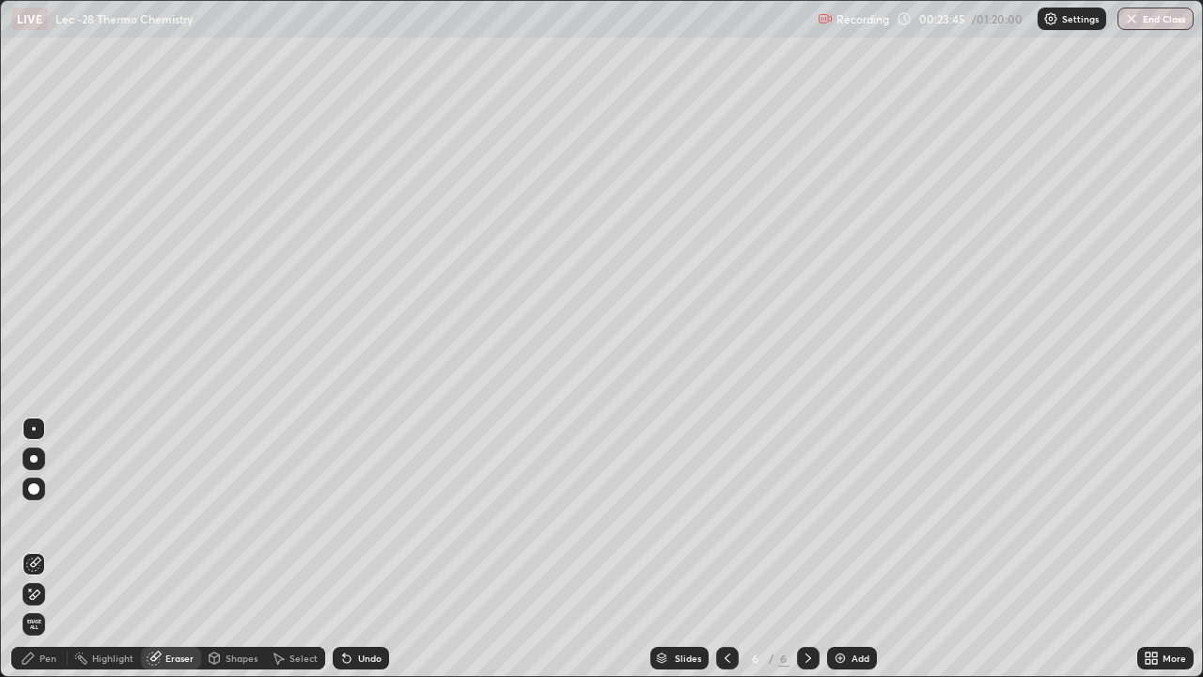
click at [55, 606] on div "Pen" at bounding box center [47, 657] width 17 height 9
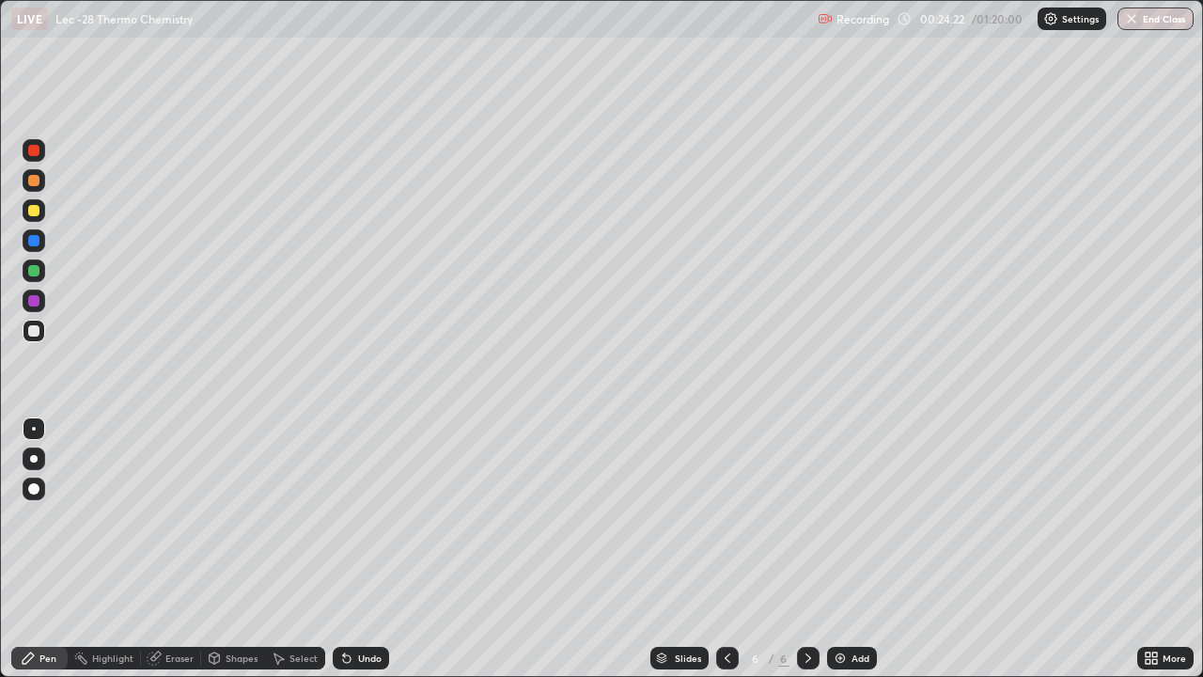
click at [36, 217] on div at bounding box center [34, 210] width 23 height 23
click at [287, 606] on div "Select" at bounding box center [295, 658] width 60 height 23
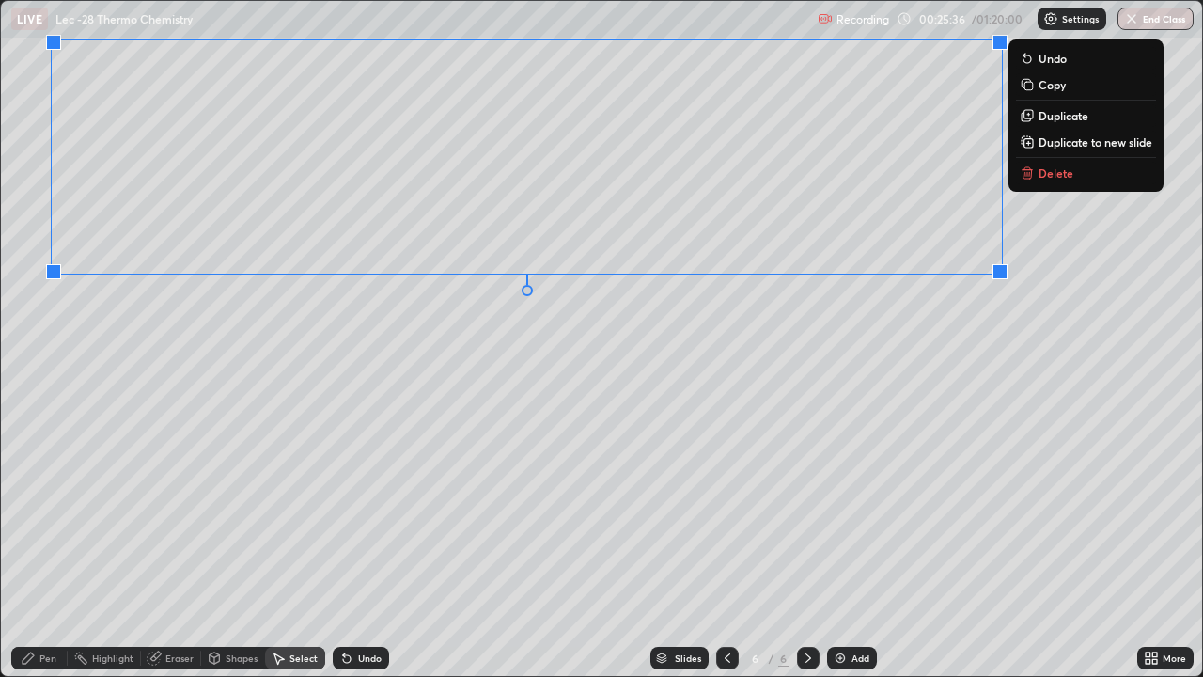
click at [642, 339] on div "0 ° Undo Copy Duplicate Duplicate to new slide Delete" at bounding box center [601, 338] width 1201 height 675
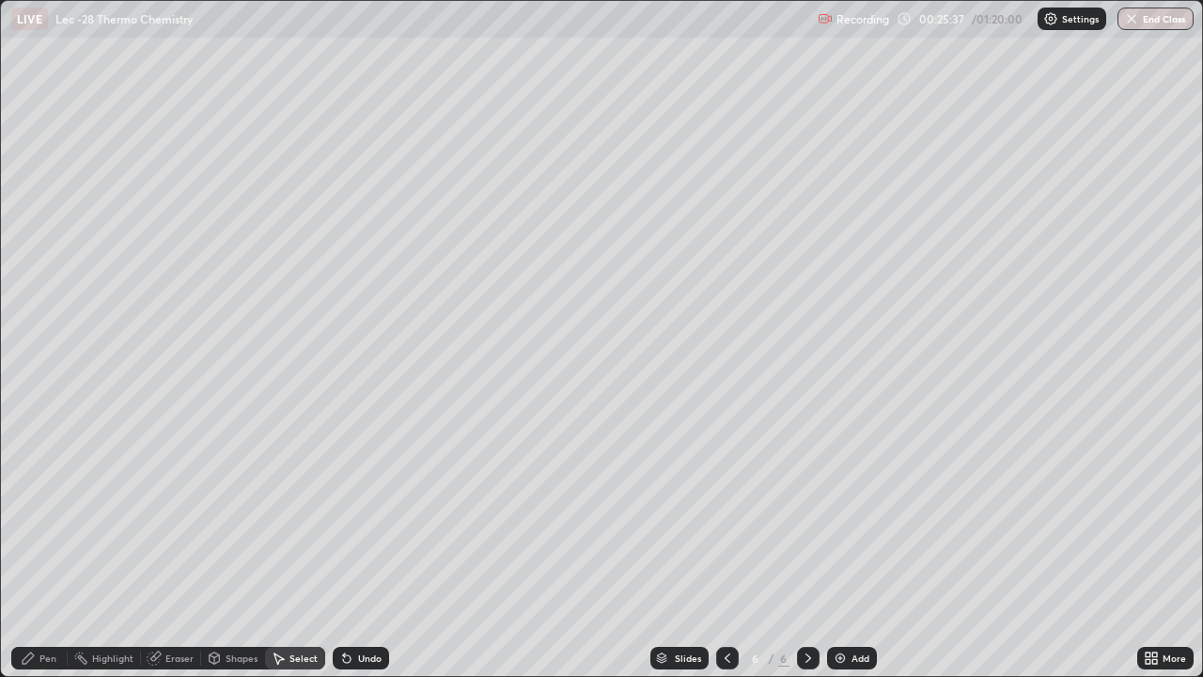
click at [60, 606] on div "Pen" at bounding box center [39, 658] width 56 height 23
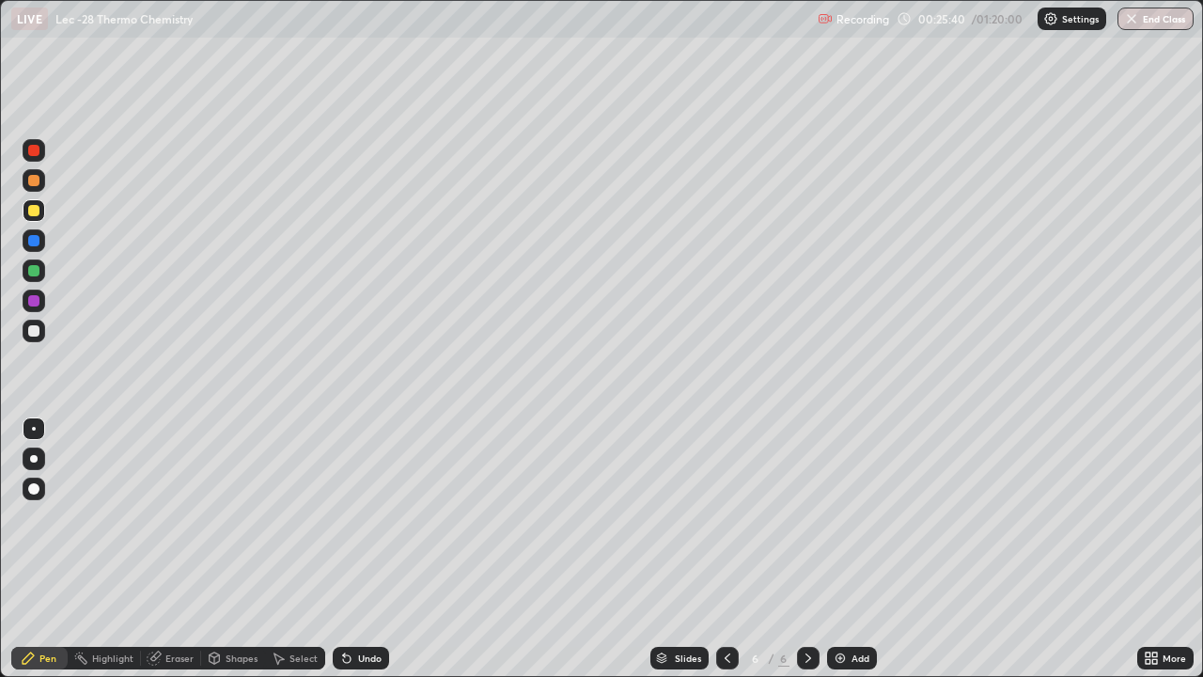
click at [34, 339] on div at bounding box center [34, 331] width 23 height 23
click at [294, 606] on div "Select" at bounding box center [304, 657] width 28 height 9
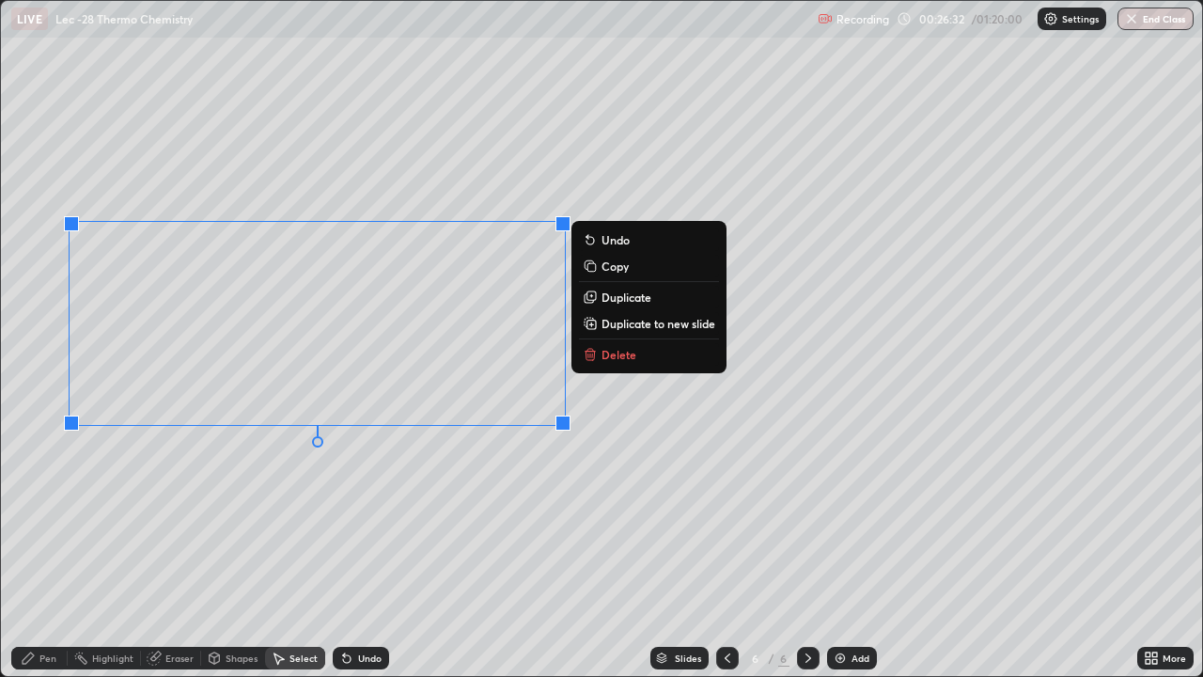
click at [433, 517] on div "0 ° Undo Copy Duplicate Duplicate to new slide Delete" at bounding box center [601, 338] width 1201 height 675
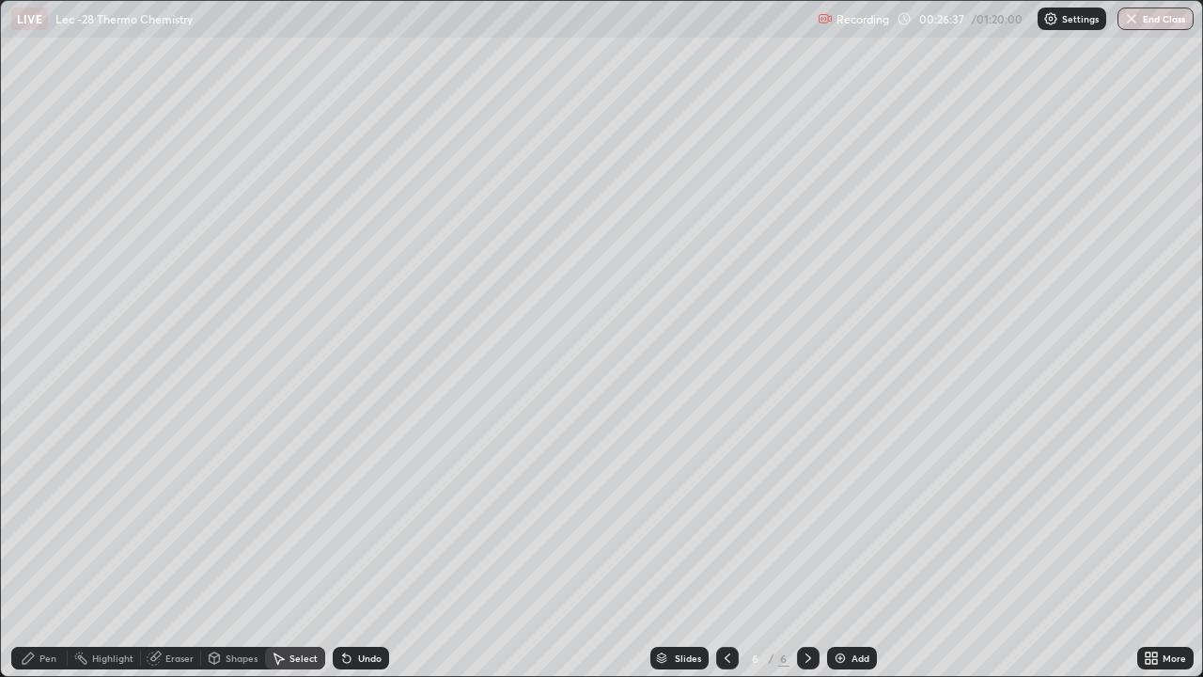
click at [48, 606] on div "Pen" at bounding box center [47, 657] width 17 height 9
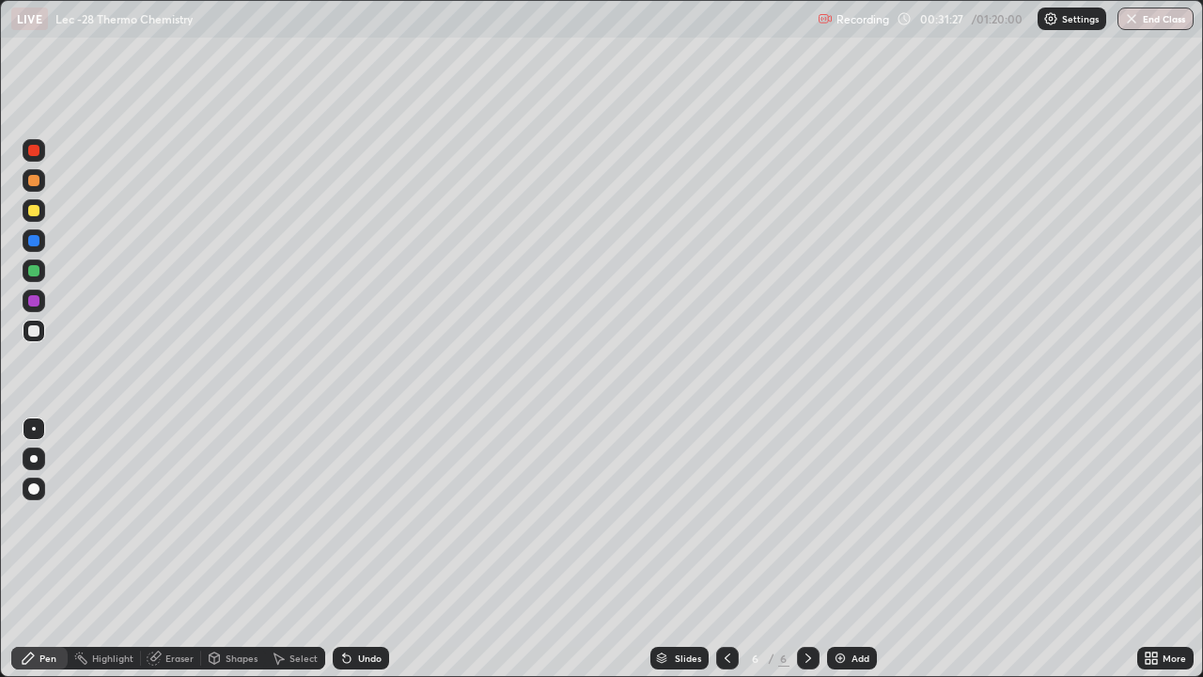
click at [35, 211] on div at bounding box center [33, 210] width 11 height 11
click at [360, 606] on div "Undo" at bounding box center [369, 657] width 23 height 9
click at [358, 606] on div "Undo" at bounding box center [369, 657] width 23 height 9
click at [102, 606] on div "Highlight" at bounding box center [112, 657] width 41 height 9
click at [48, 606] on div "Pen" at bounding box center [47, 657] width 17 height 9
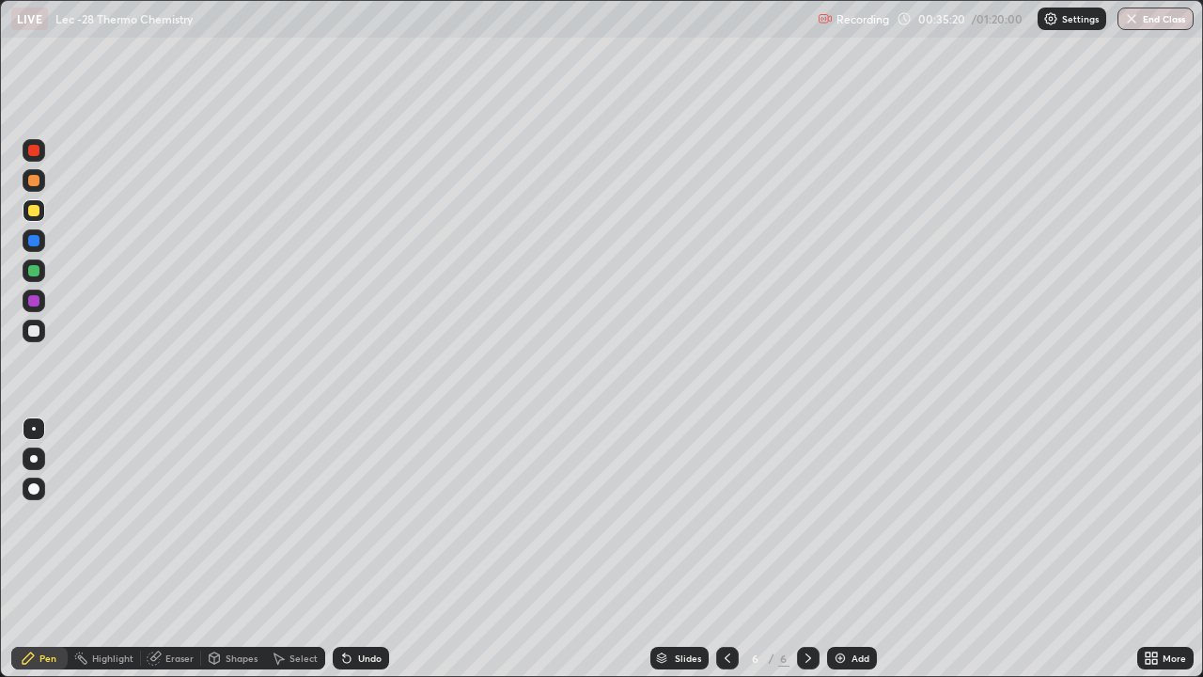
click at [724, 606] on icon at bounding box center [727, 657] width 15 height 15
click at [735, 606] on div at bounding box center [727, 658] width 23 height 23
click at [809, 606] on icon at bounding box center [808, 657] width 15 height 15
click at [806, 606] on icon at bounding box center [808, 657] width 15 height 15
click at [847, 606] on div "Add" at bounding box center [852, 658] width 50 height 23
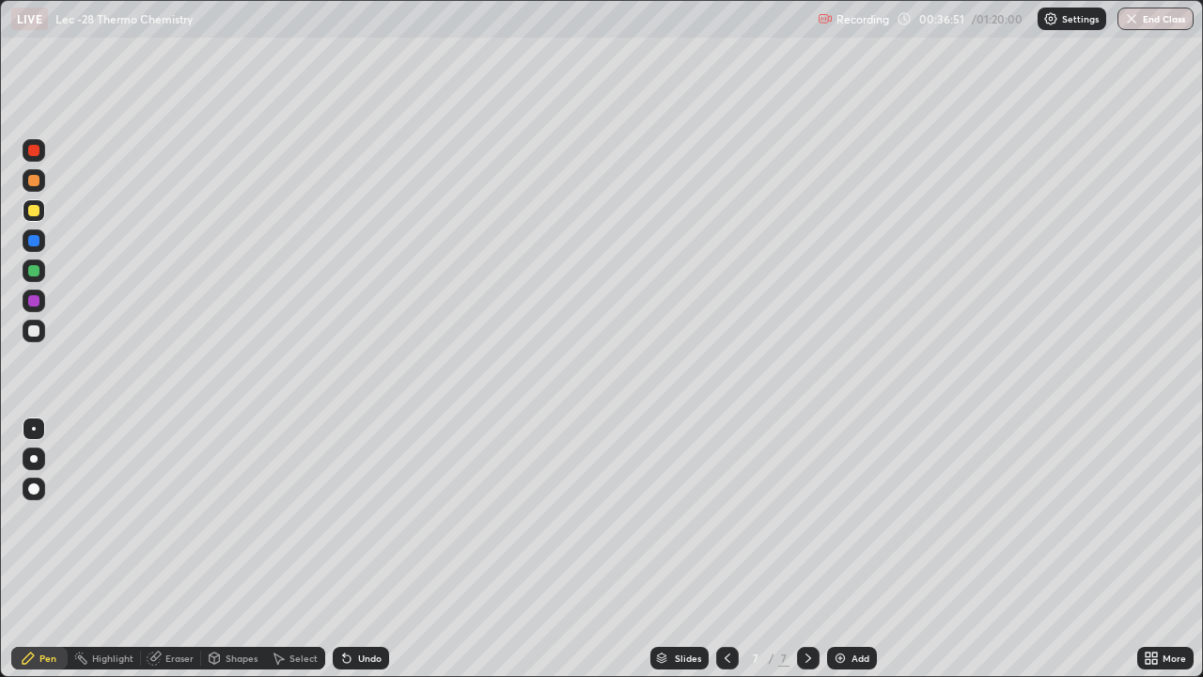
click at [39, 326] on div at bounding box center [34, 331] width 23 height 23
click at [297, 606] on div "Select" at bounding box center [304, 657] width 28 height 9
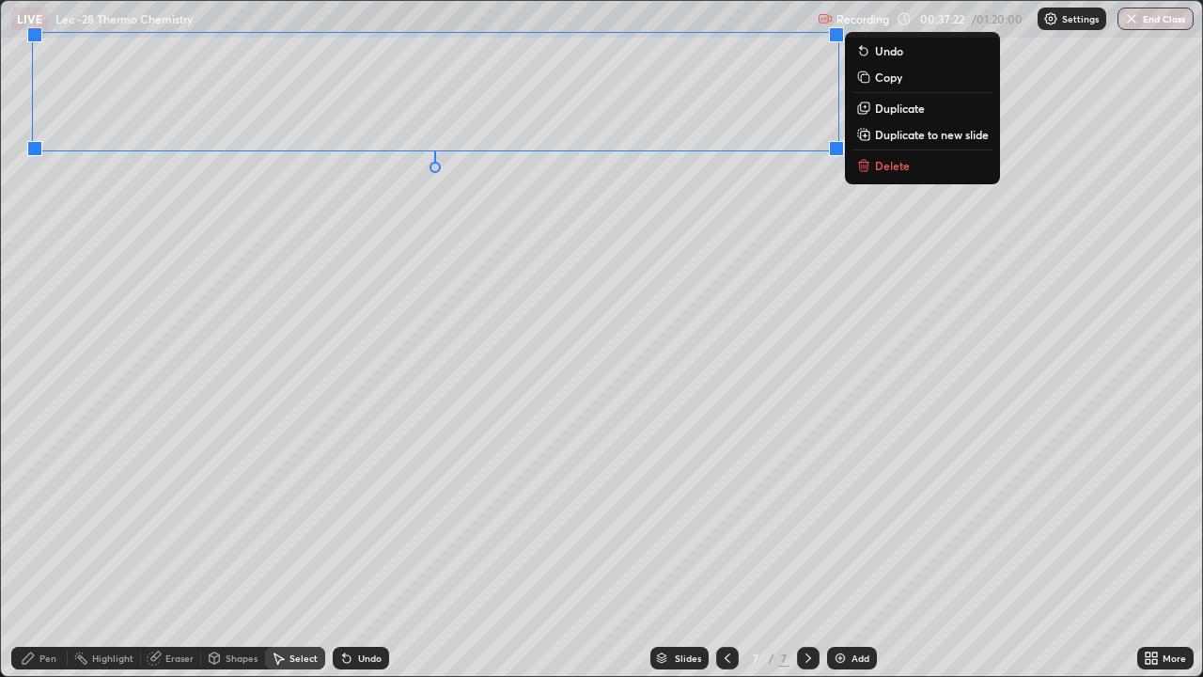
click at [379, 350] on div "0 ° Undo Copy Duplicate Duplicate to new slide Delete" at bounding box center [601, 338] width 1201 height 675
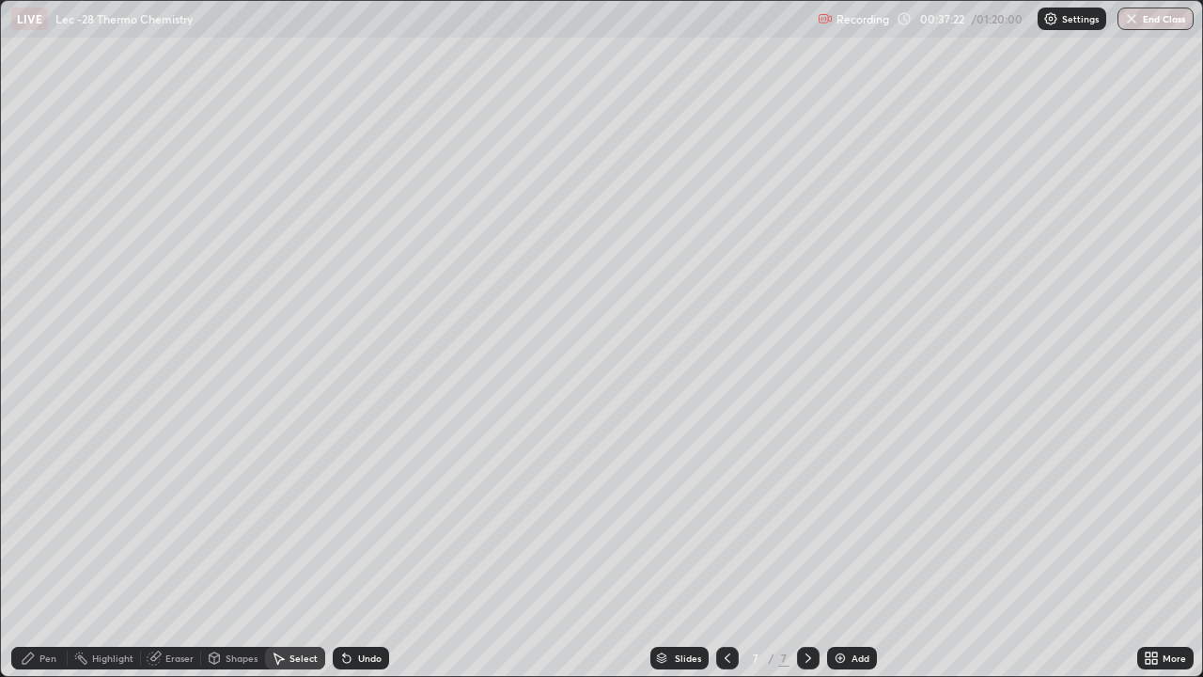
click at [56, 606] on div "Pen" at bounding box center [39, 658] width 56 height 23
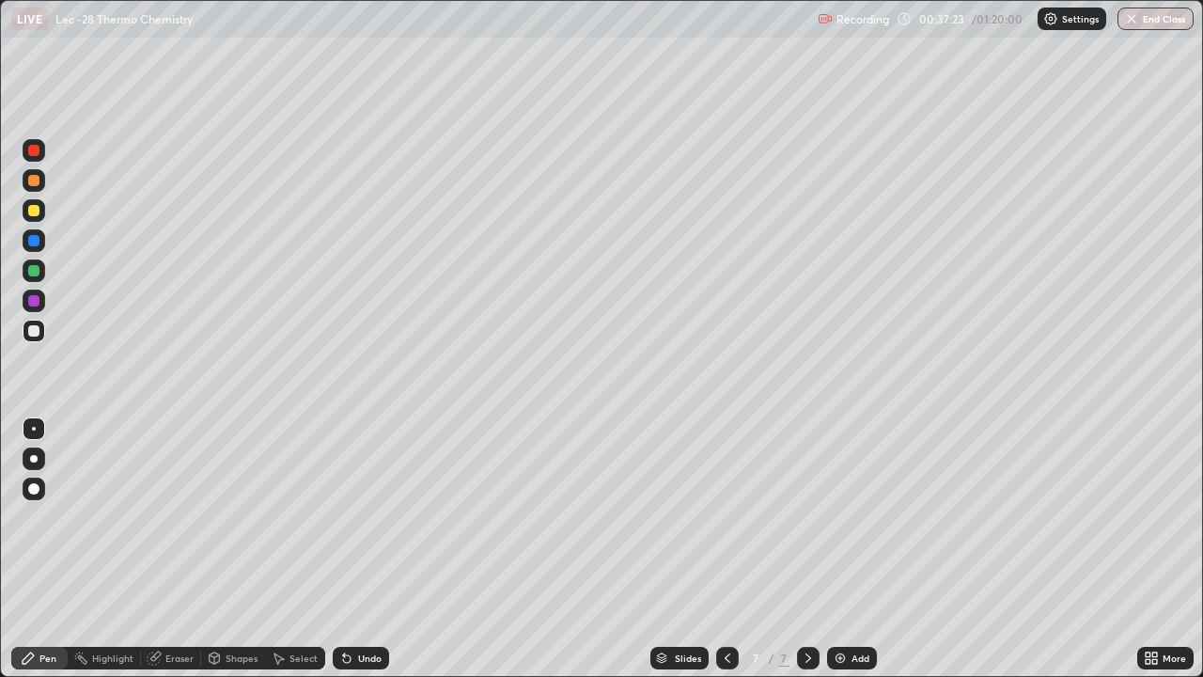
click at [35, 336] on div at bounding box center [33, 330] width 11 height 11
click at [310, 606] on div "Select" at bounding box center [304, 657] width 28 height 9
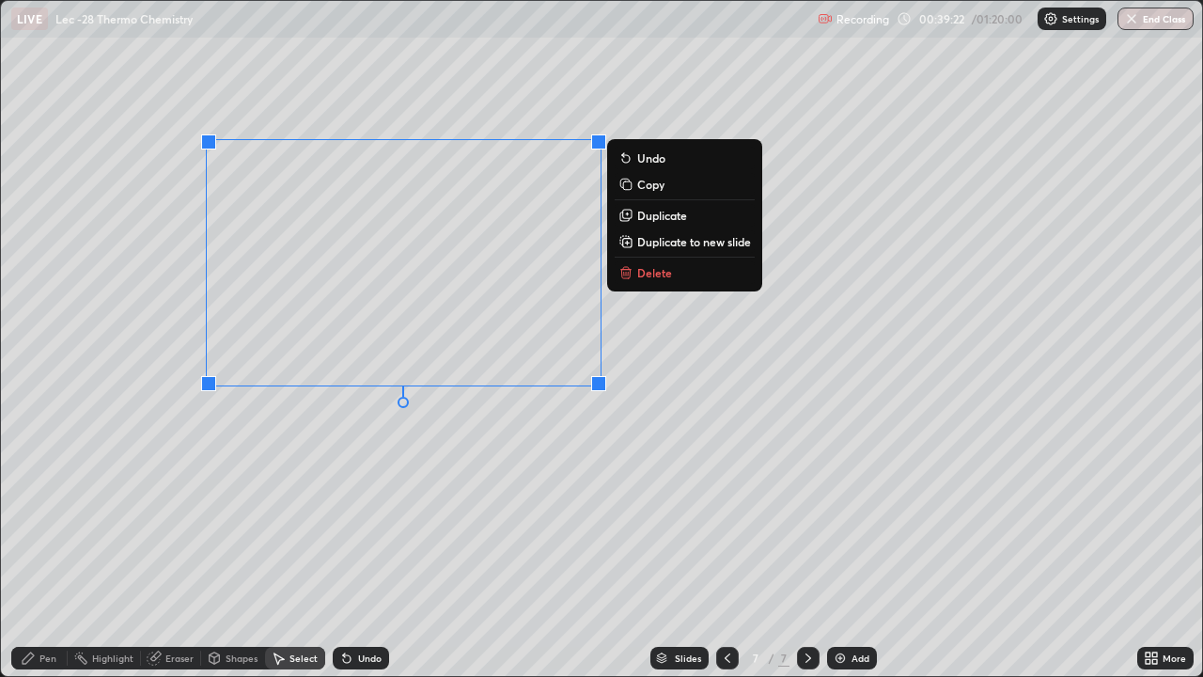
click at [396, 414] on div "0 ° Undo Copy Duplicate Duplicate to new slide Delete" at bounding box center [601, 338] width 1201 height 675
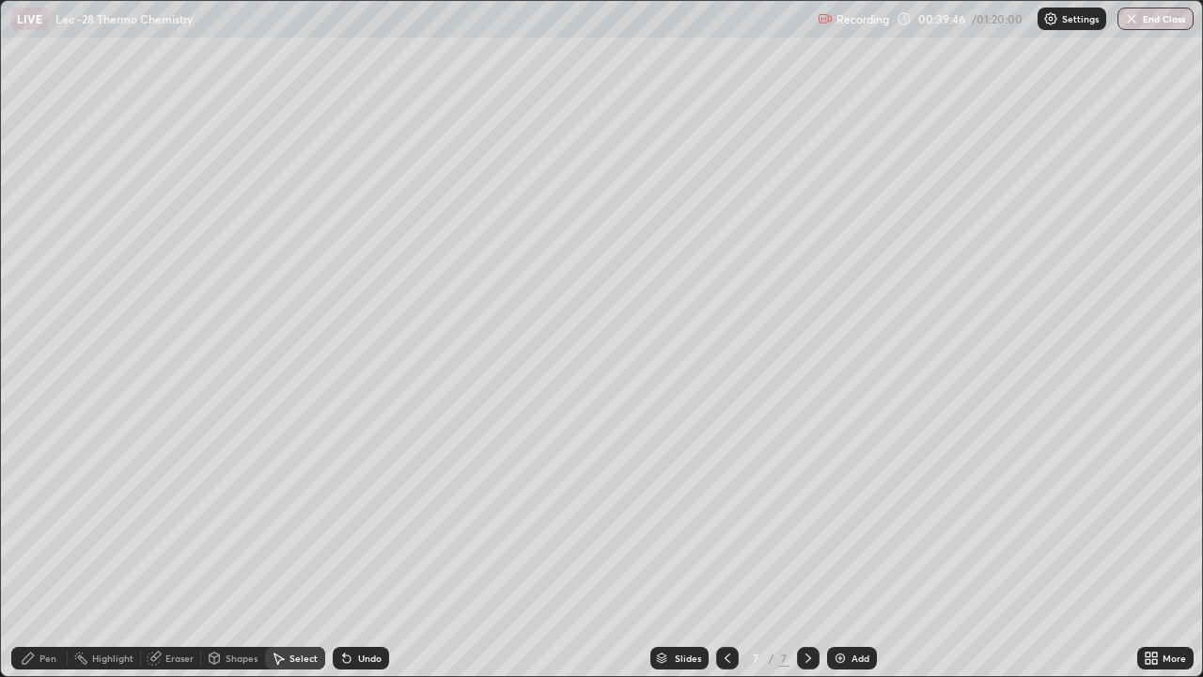
click at [56, 606] on div "Pen" at bounding box center [39, 658] width 56 height 23
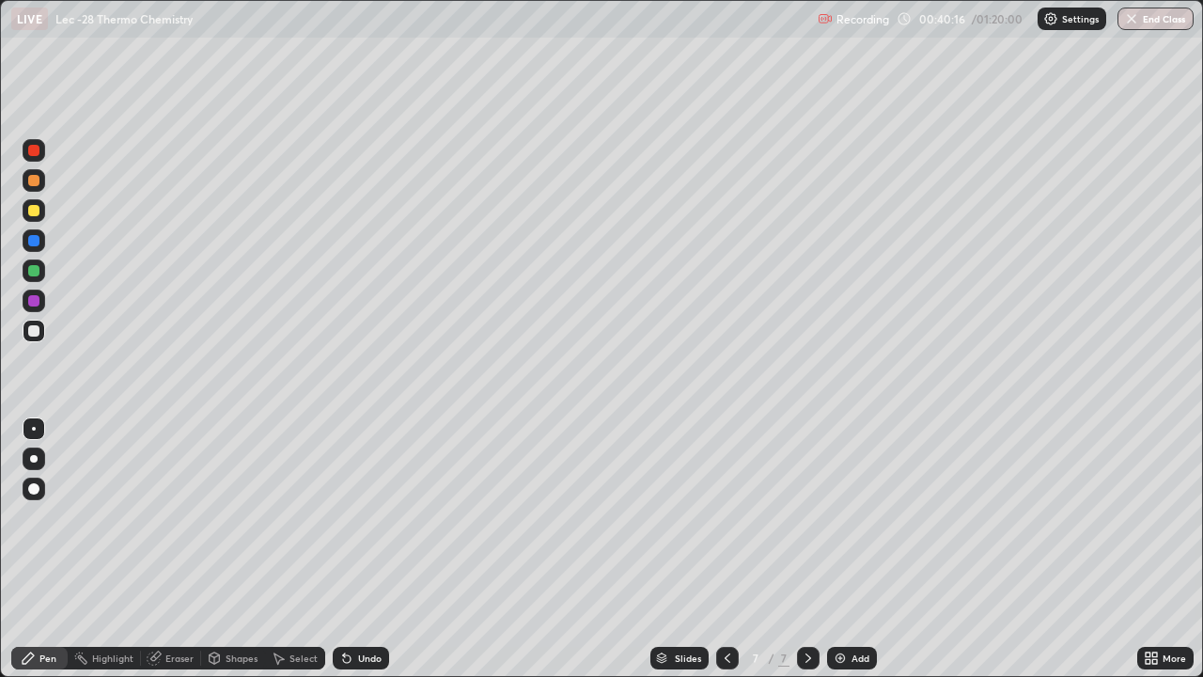
click at [34, 182] on div at bounding box center [33, 180] width 11 height 11
click at [35, 331] on div at bounding box center [33, 330] width 11 height 11
click at [41, 189] on div at bounding box center [34, 180] width 23 height 23
click at [40, 333] on div at bounding box center [34, 331] width 23 height 23
click at [854, 606] on div "Add" at bounding box center [861, 657] width 18 height 9
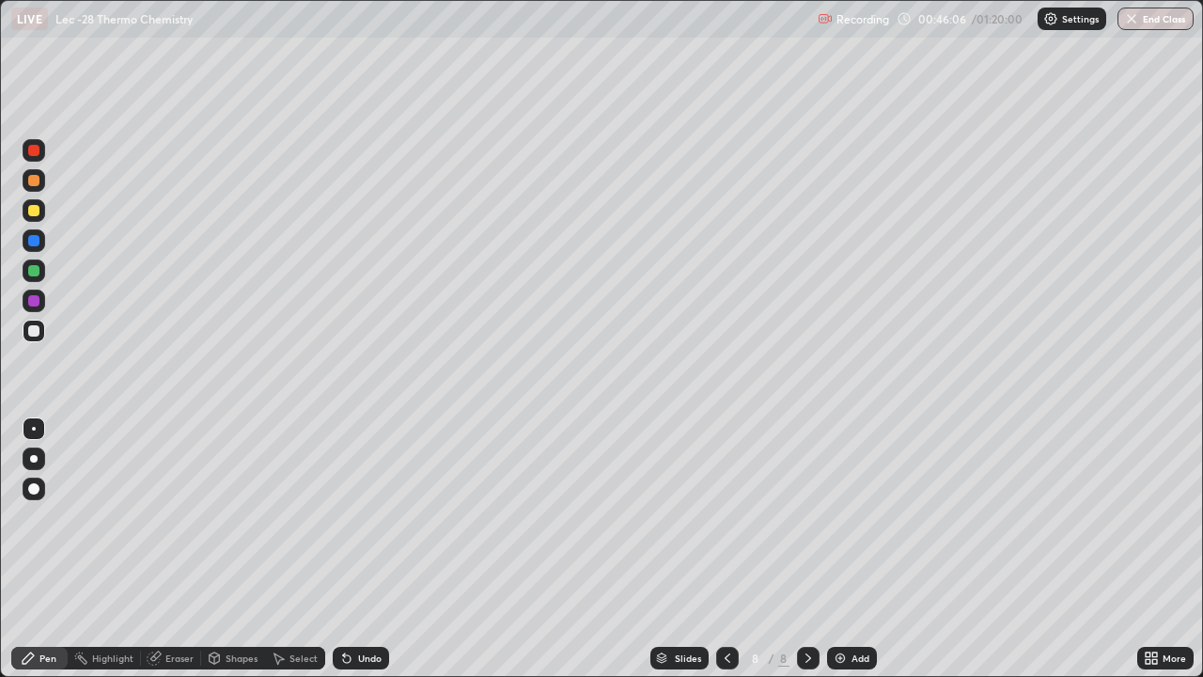
click at [35, 183] on div at bounding box center [33, 180] width 11 height 11
click at [35, 331] on div at bounding box center [33, 330] width 11 height 11
click at [39, 182] on div at bounding box center [33, 180] width 11 height 11
click at [244, 606] on div "Shapes" at bounding box center [242, 657] width 32 height 9
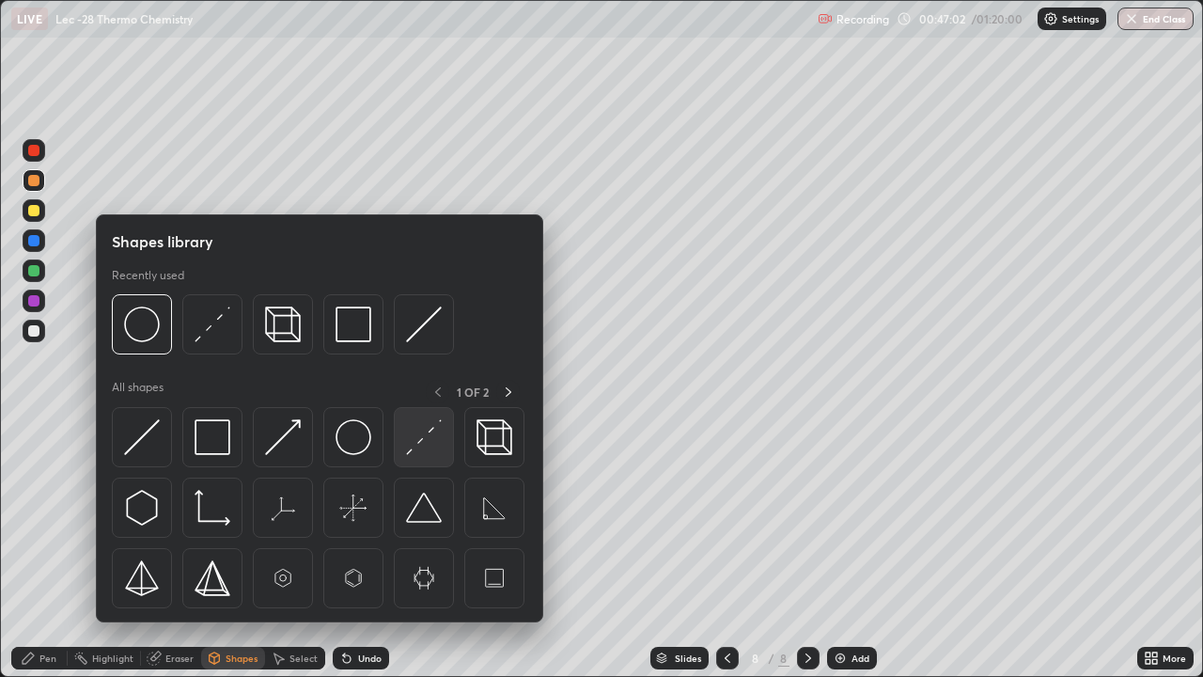
click at [436, 441] on img at bounding box center [424, 437] width 36 height 36
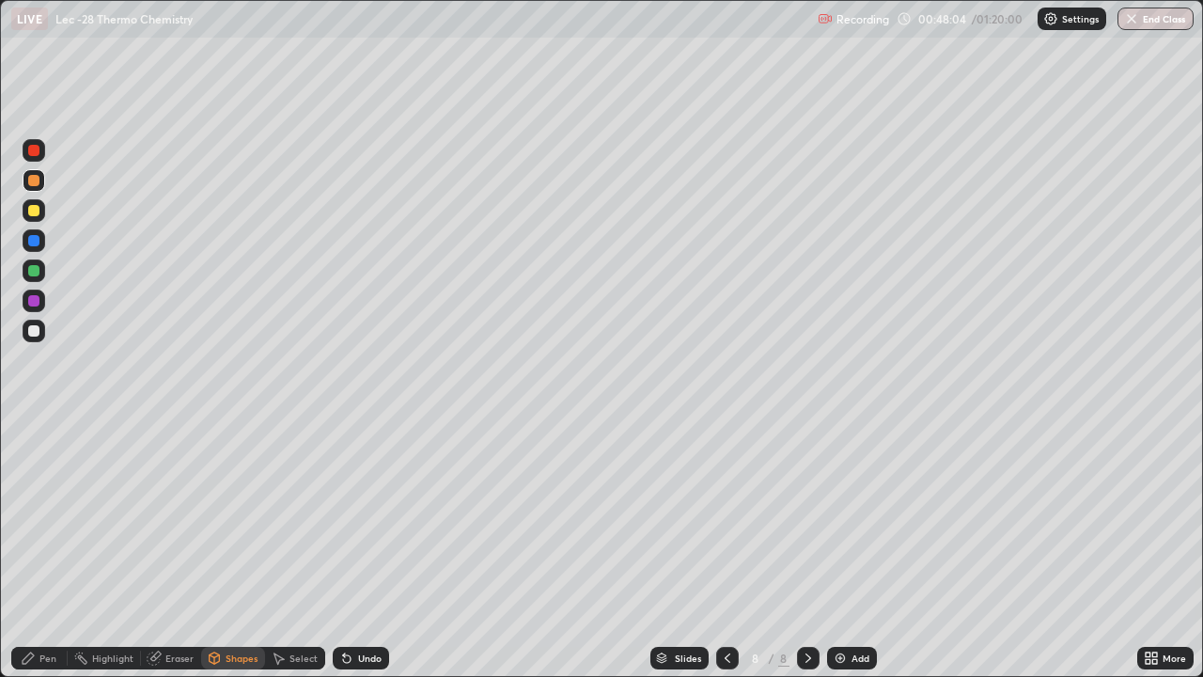
click at [54, 606] on div "Pen" at bounding box center [47, 657] width 17 height 9
click at [296, 606] on div "Select" at bounding box center [304, 657] width 28 height 9
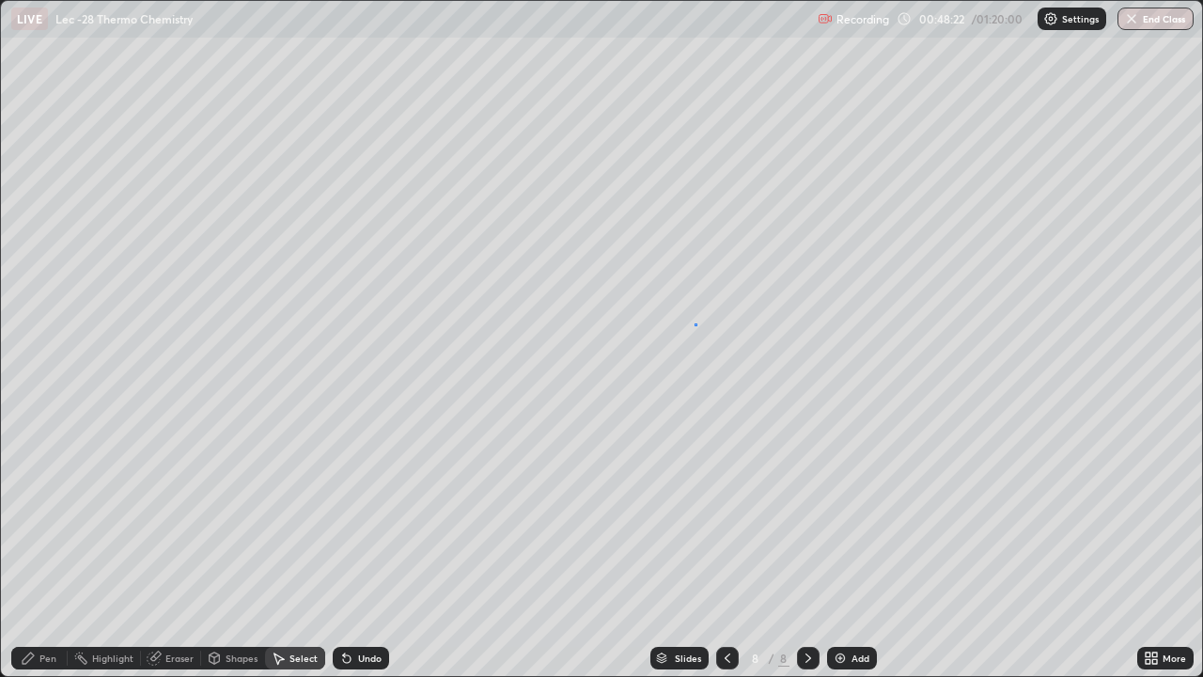
click at [695, 323] on div "0 ° Undo Copy Duplicate Duplicate to new slide Delete" at bounding box center [601, 338] width 1201 height 675
click at [63, 606] on div "Pen" at bounding box center [39, 658] width 56 height 23
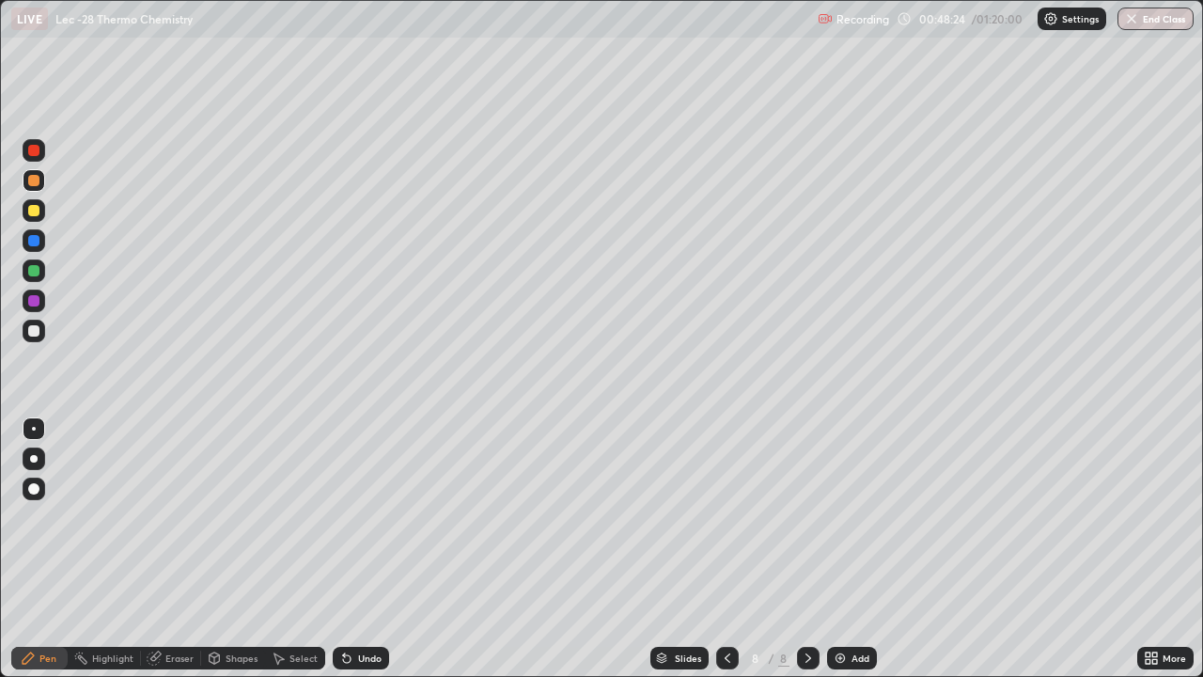
click at [36, 336] on div at bounding box center [33, 330] width 11 height 11
click at [33, 215] on div at bounding box center [33, 210] width 11 height 11
click at [0, 554] on div "Setting up your live class" at bounding box center [601, 338] width 1203 height 677
click at [99, 606] on div "Highlight" at bounding box center [112, 657] width 41 height 9
click at [51, 606] on div "Pen" at bounding box center [47, 657] width 17 height 9
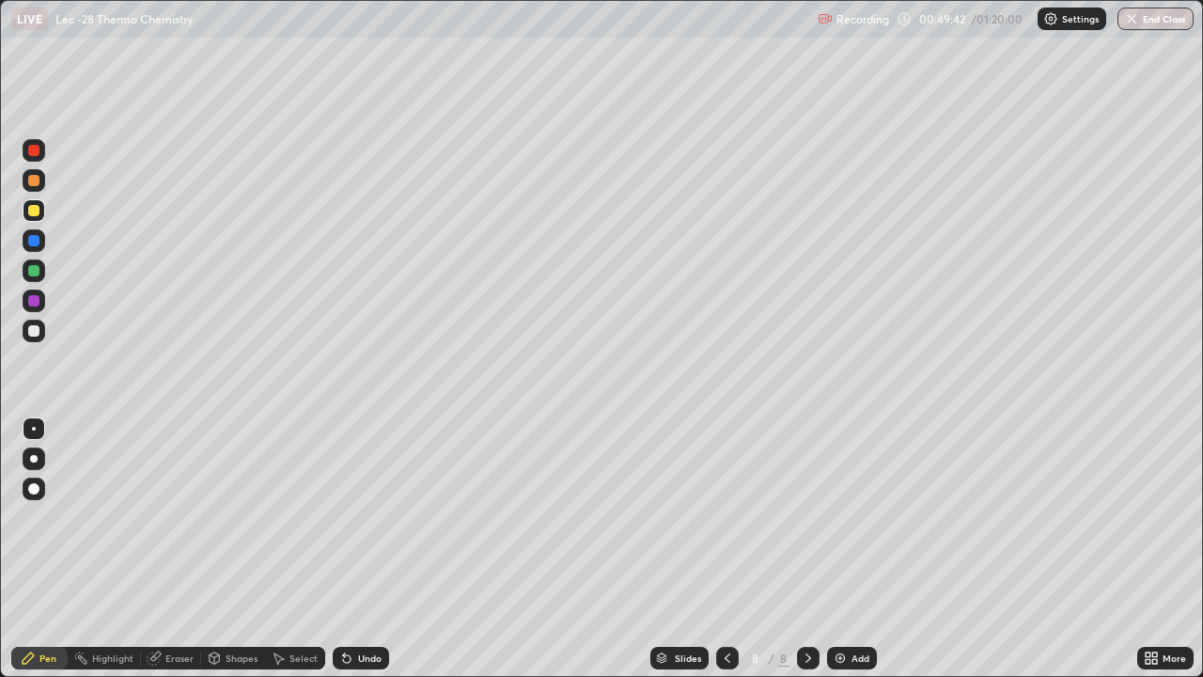
click at [41, 336] on div at bounding box center [34, 331] width 23 height 23
click at [119, 606] on div "Highlight" at bounding box center [104, 658] width 73 height 23
click at [38, 606] on div "Pen" at bounding box center [39, 658] width 56 height 23
click at [118, 606] on div "Highlight" at bounding box center [112, 657] width 41 height 9
click at [51, 606] on div "Pen" at bounding box center [47, 657] width 17 height 9
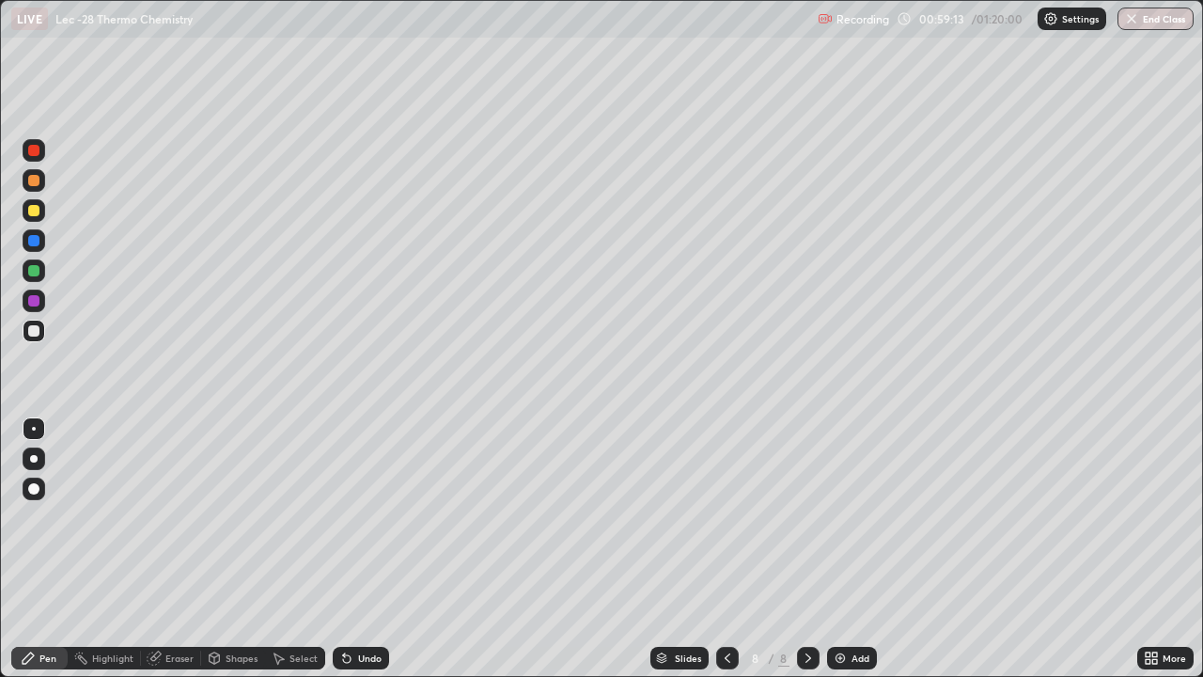
click at [34, 219] on div at bounding box center [34, 210] width 23 height 23
click at [844, 606] on img at bounding box center [840, 657] width 15 height 15
click at [44, 335] on div at bounding box center [34, 331] width 23 height 23
click at [49, 606] on div "Pen" at bounding box center [47, 657] width 17 height 9
click at [35, 211] on div at bounding box center [33, 210] width 11 height 11
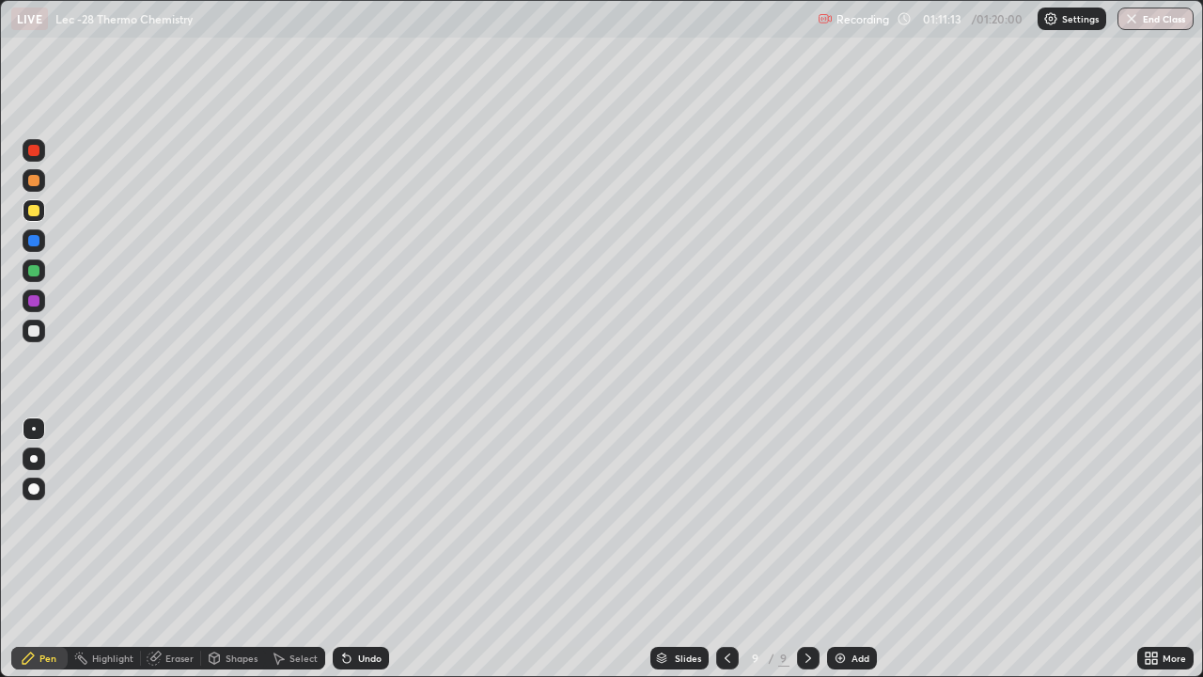
click at [44, 330] on div at bounding box center [34, 331] width 23 height 23
click at [292, 606] on div "Select" at bounding box center [304, 657] width 28 height 9
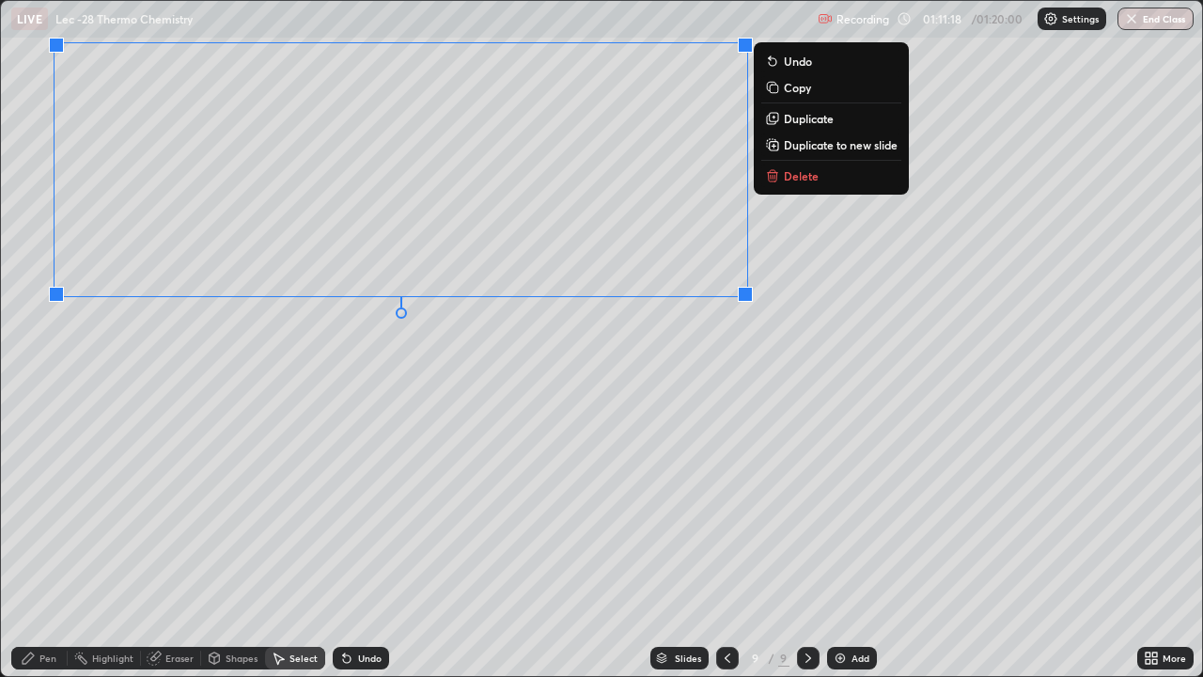
click at [402, 398] on div "0 ° Undo Copy Duplicate Duplicate to new slide Delete" at bounding box center [601, 338] width 1201 height 675
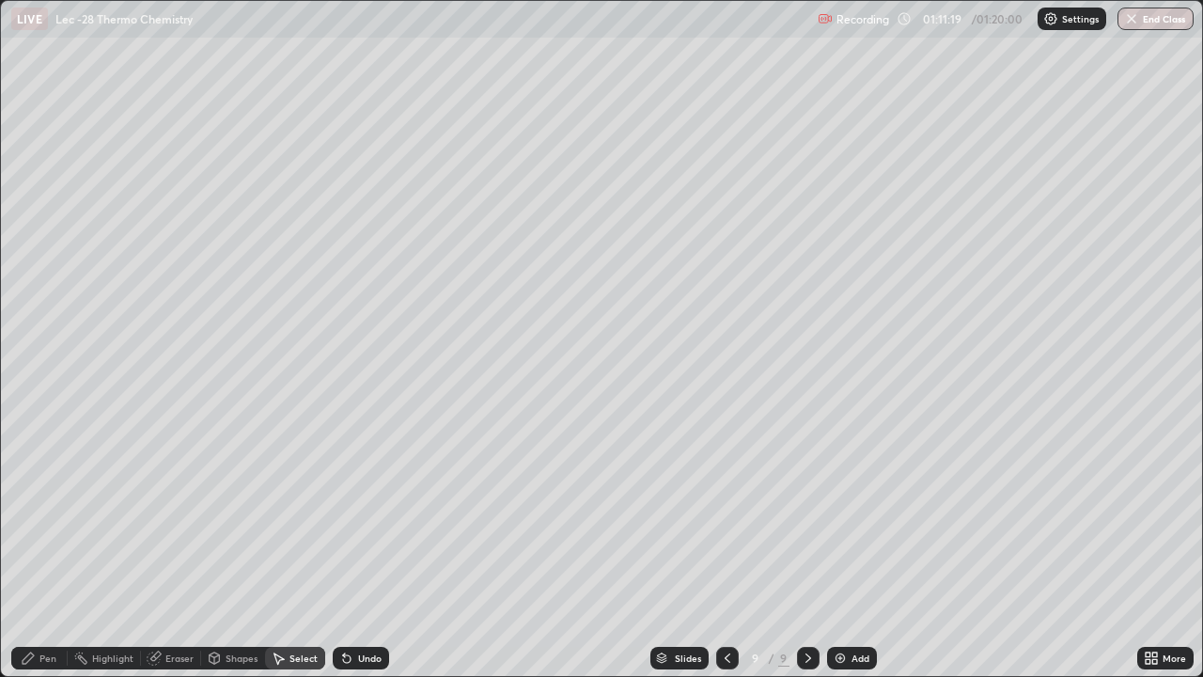
click at [63, 606] on div "Pen" at bounding box center [39, 658] width 56 height 23
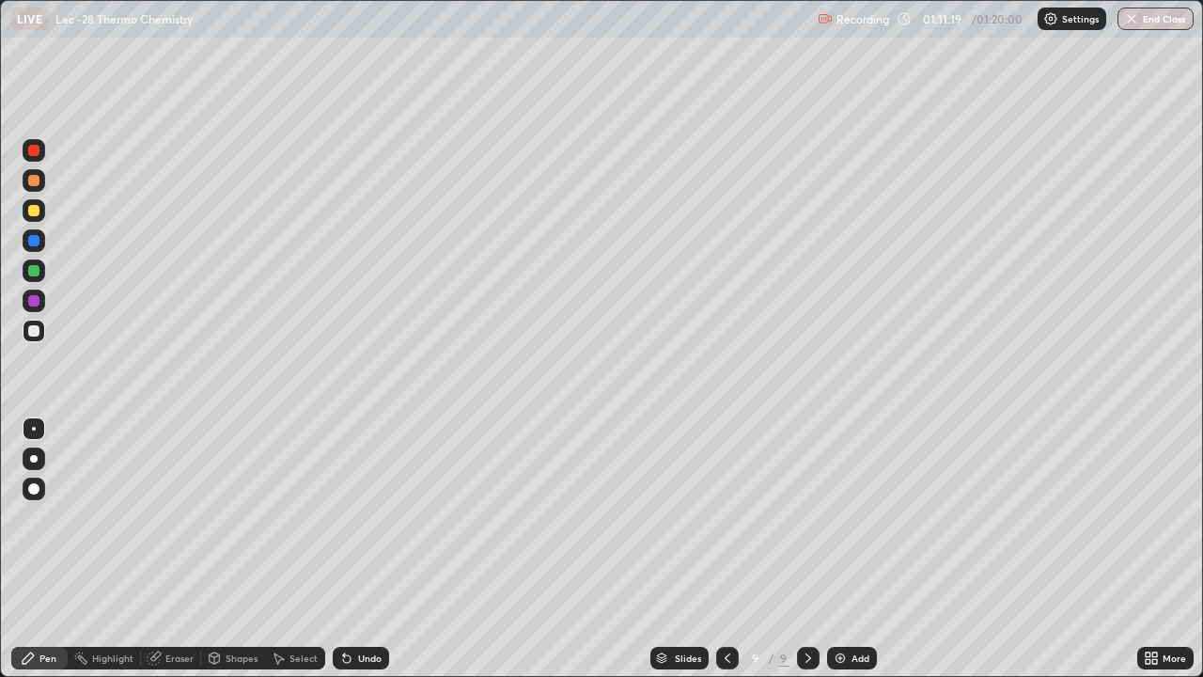
click at [44, 340] on div at bounding box center [34, 331] width 23 height 30
click at [41, 215] on div at bounding box center [34, 210] width 23 height 23
click at [35, 331] on div at bounding box center [33, 330] width 11 height 11
click at [846, 606] on img at bounding box center [840, 657] width 15 height 15
click at [304, 606] on div "Select" at bounding box center [304, 657] width 28 height 9
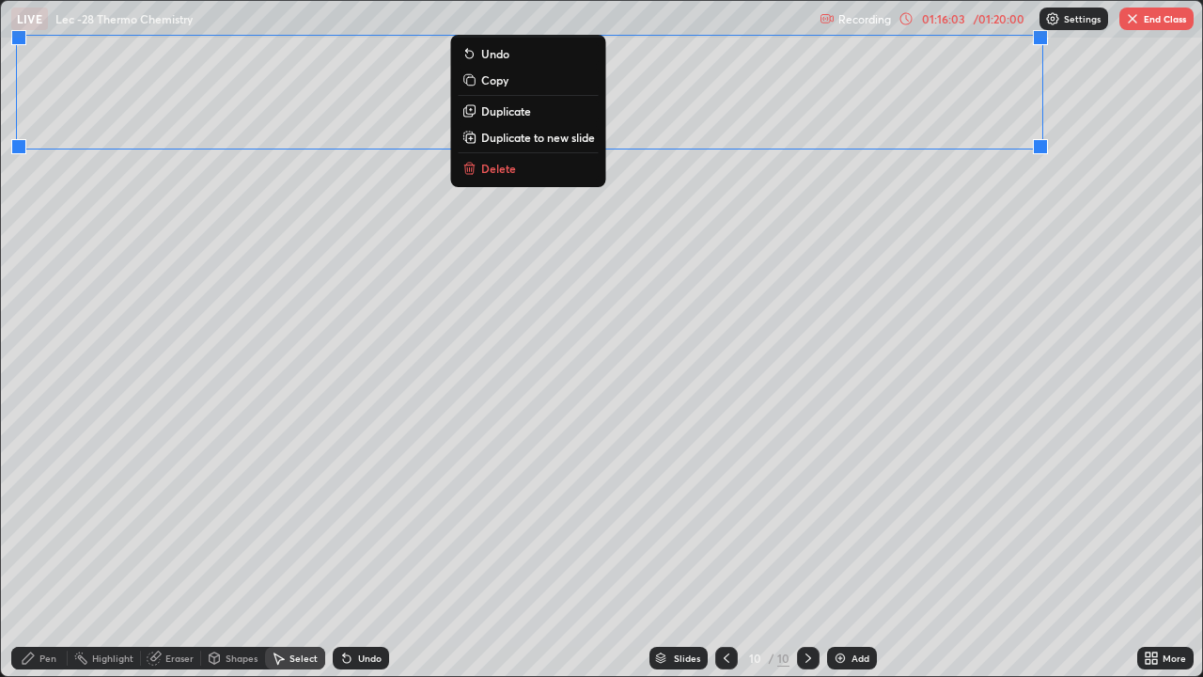
click at [476, 416] on div "0 ° Undo Copy Duplicate Duplicate to new slide Delete" at bounding box center [601, 338] width 1201 height 675
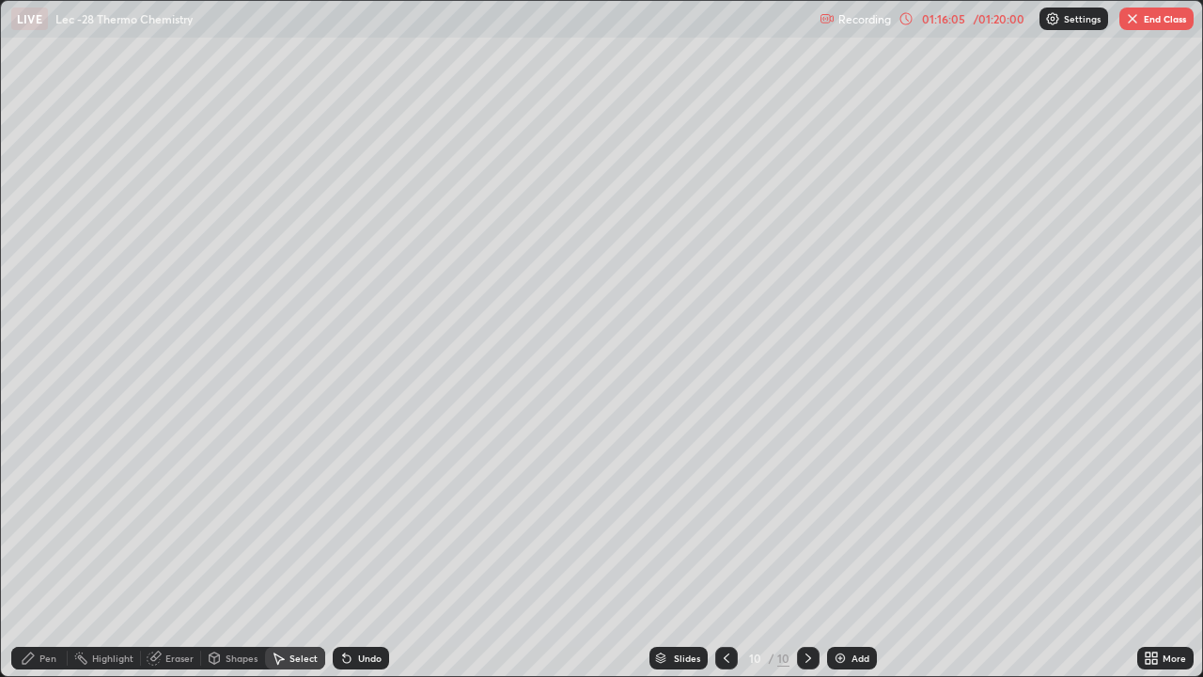
click at [54, 606] on div "Pen" at bounding box center [47, 657] width 17 height 9
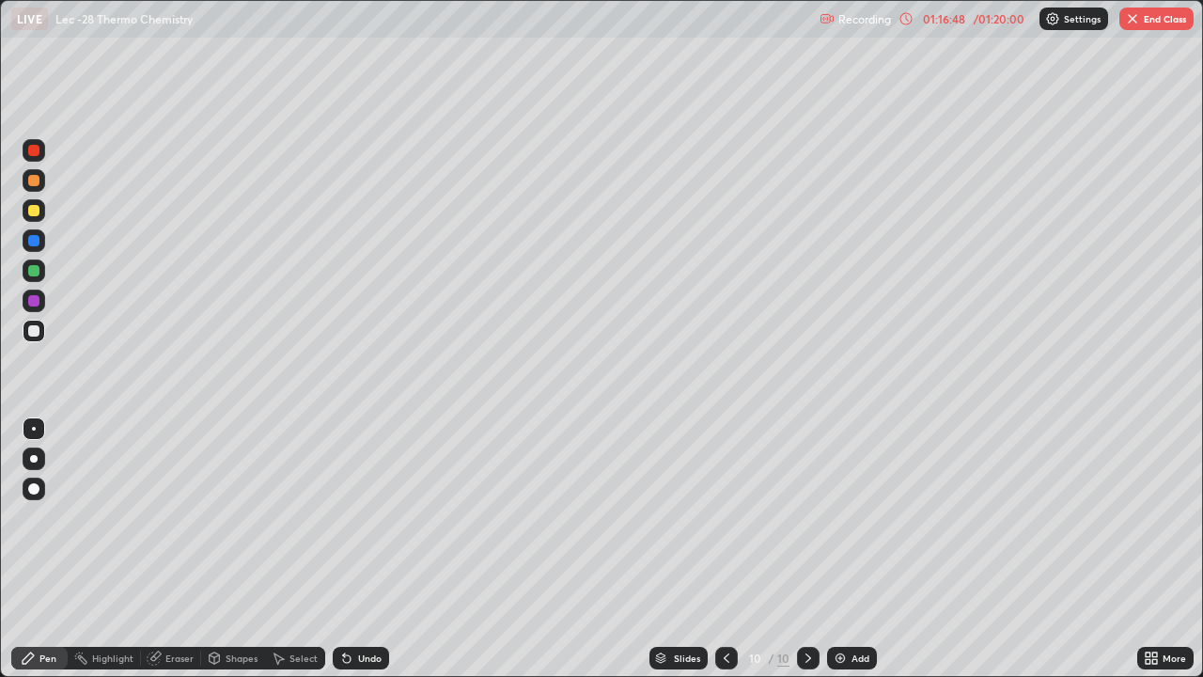
click at [290, 606] on div "Select" at bounding box center [304, 657] width 28 height 9
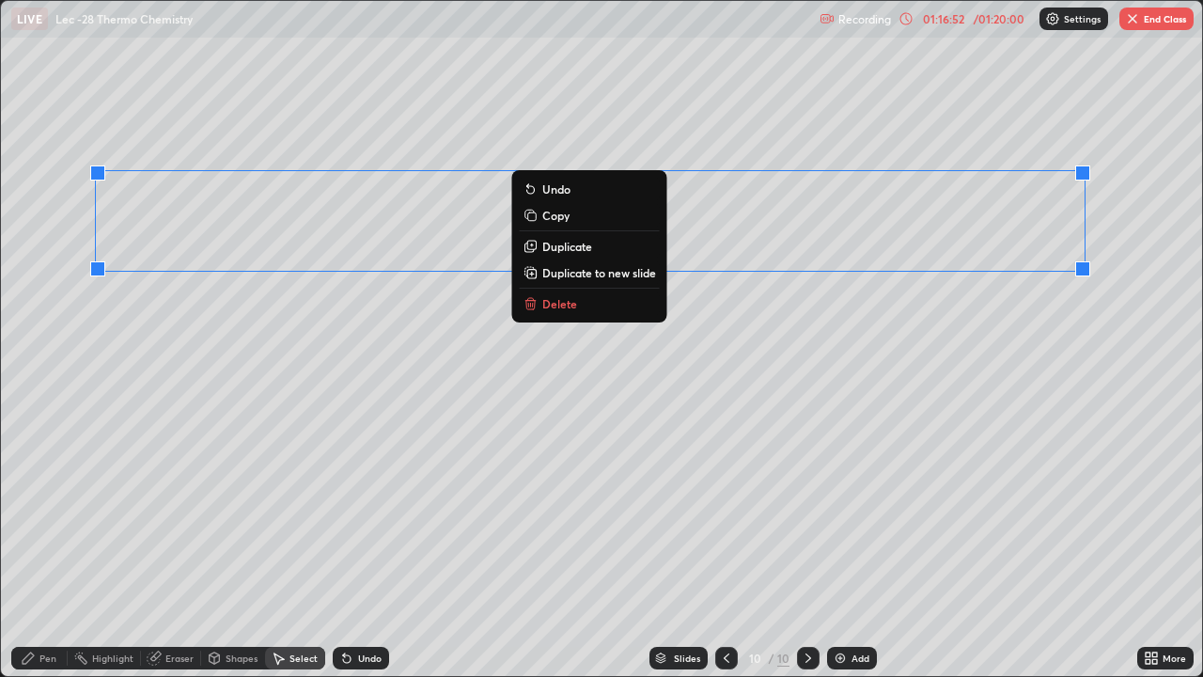
click at [678, 364] on div "0 ° Undo Copy Duplicate Duplicate to new slide Delete" at bounding box center [601, 338] width 1201 height 675
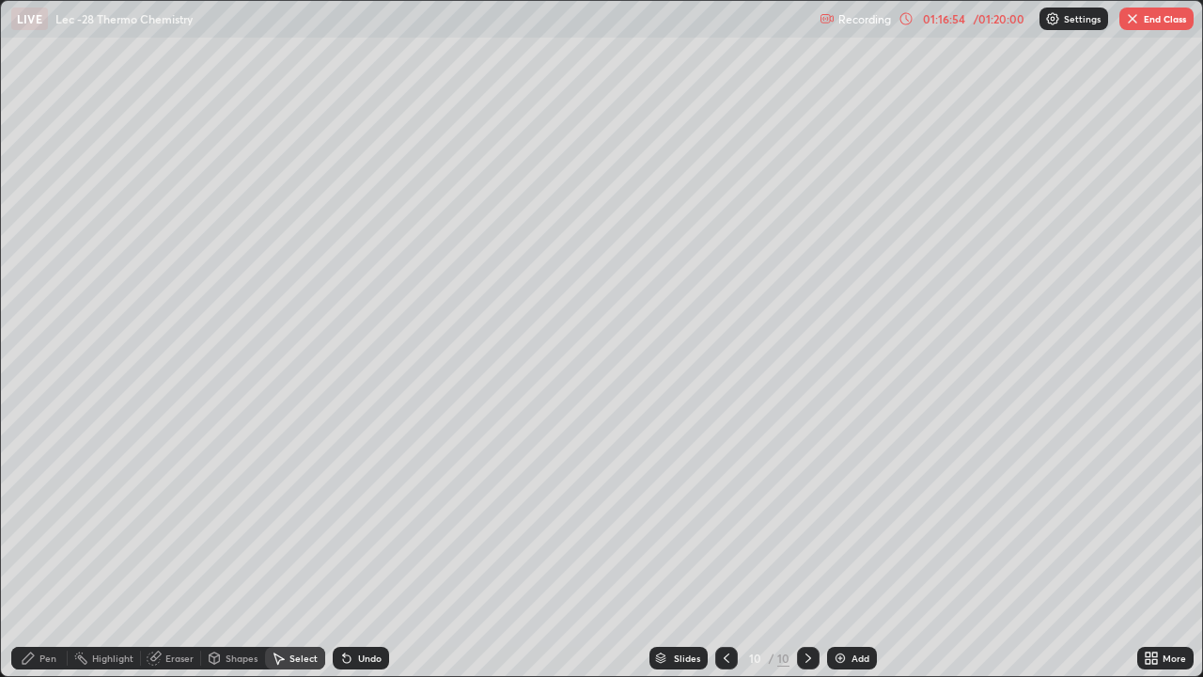
click at [47, 606] on div "Pen" at bounding box center [47, 657] width 17 height 9
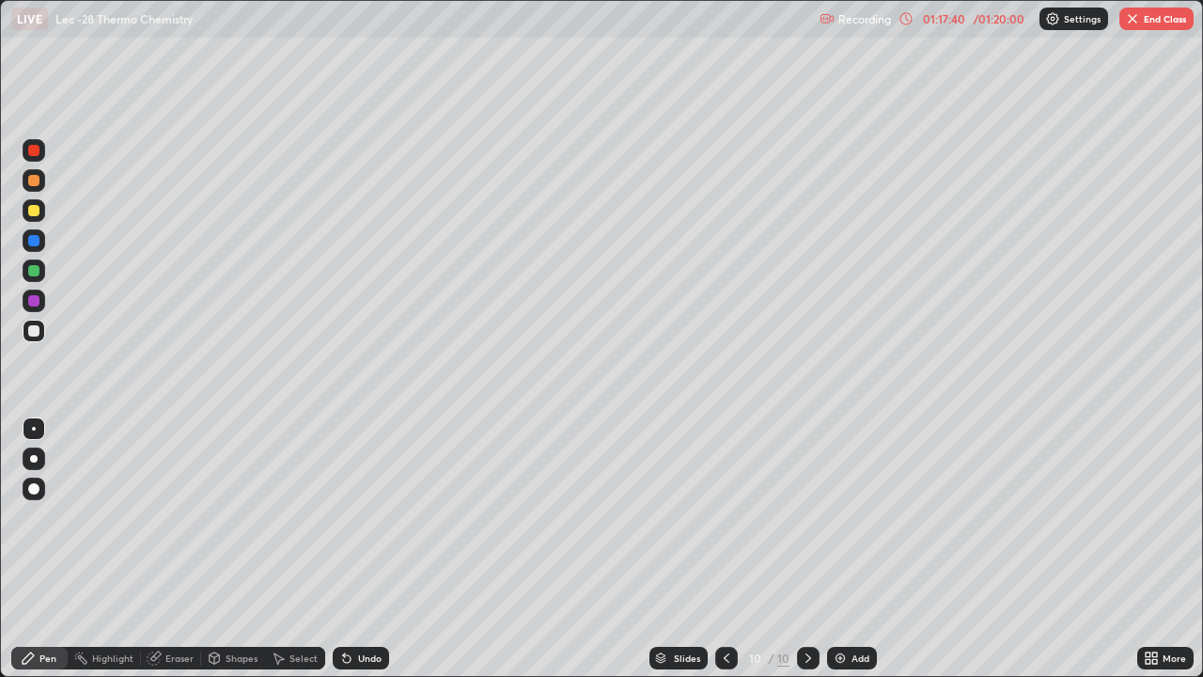
click at [307, 606] on div "Select" at bounding box center [304, 657] width 28 height 9
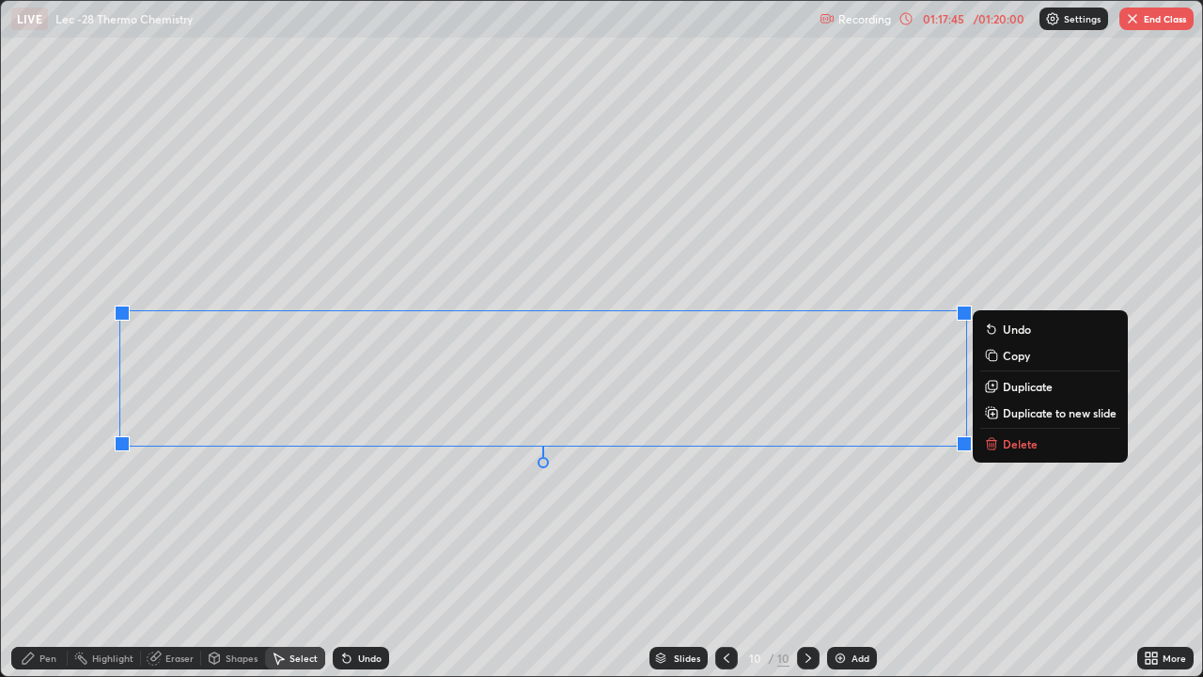
click at [665, 529] on div "0 ° Undo Copy Duplicate Duplicate to new slide Delete" at bounding box center [601, 338] width 1201 height 675
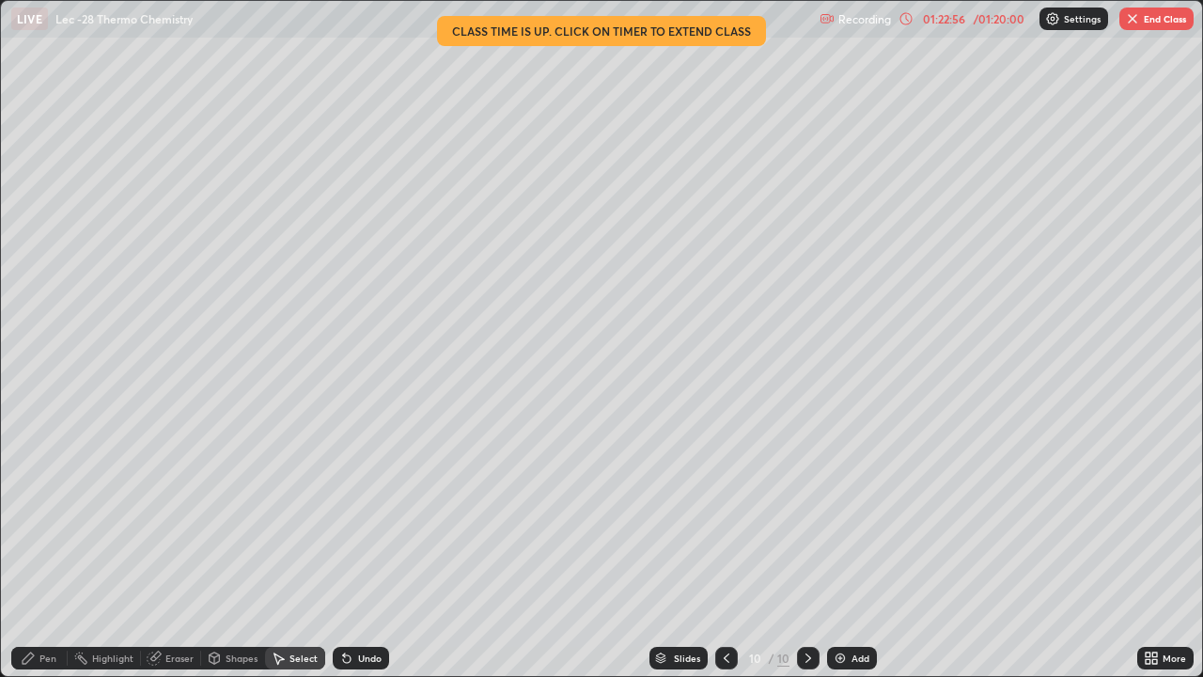
click at [1158, 25] on button "End Class" at bounding box center [1156, 19] width 74 height 23
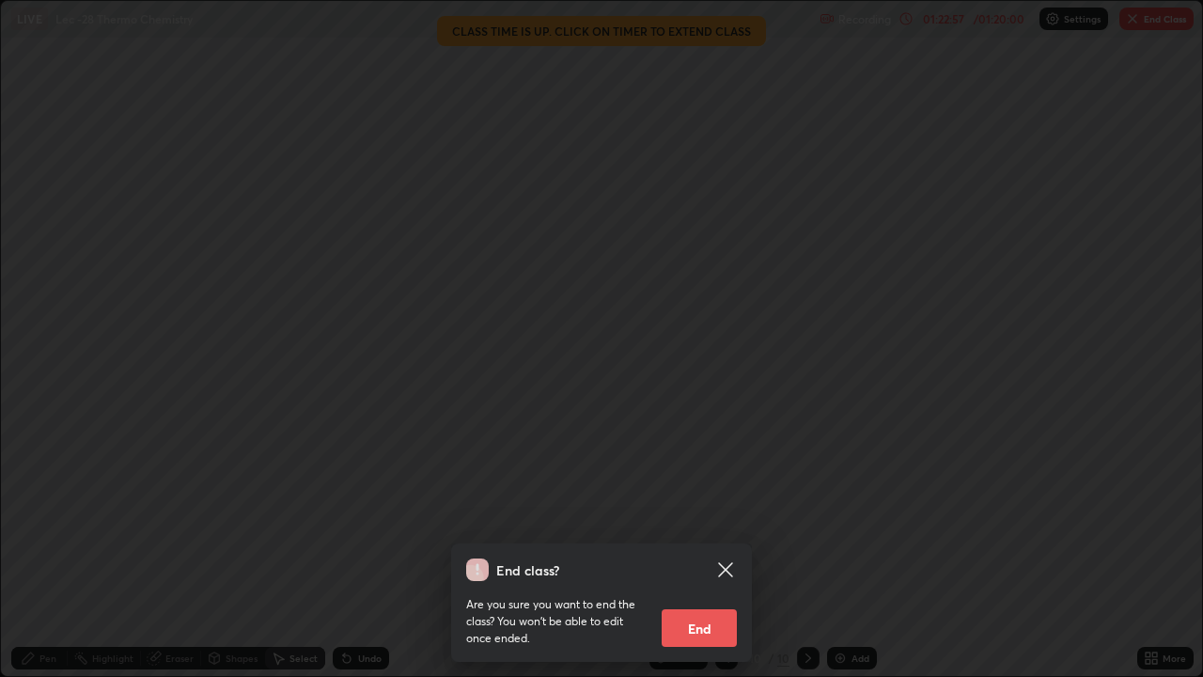
click at [714, 606] on button "End" at bounding box center [699, 628] width 75 height 38
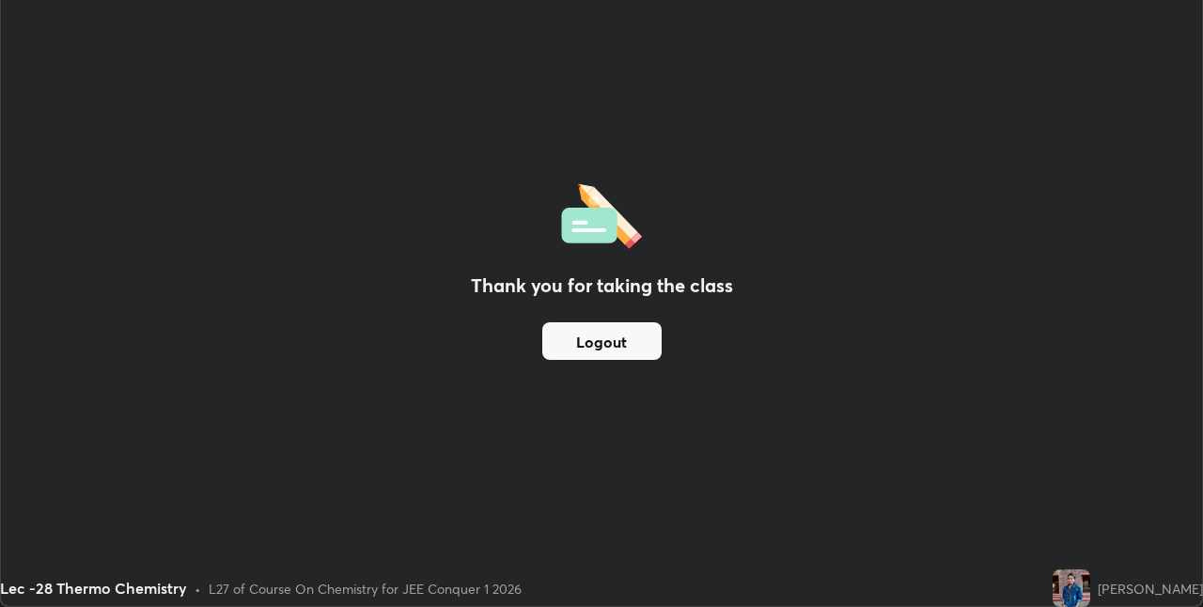
scroll to position [93388, 92792]
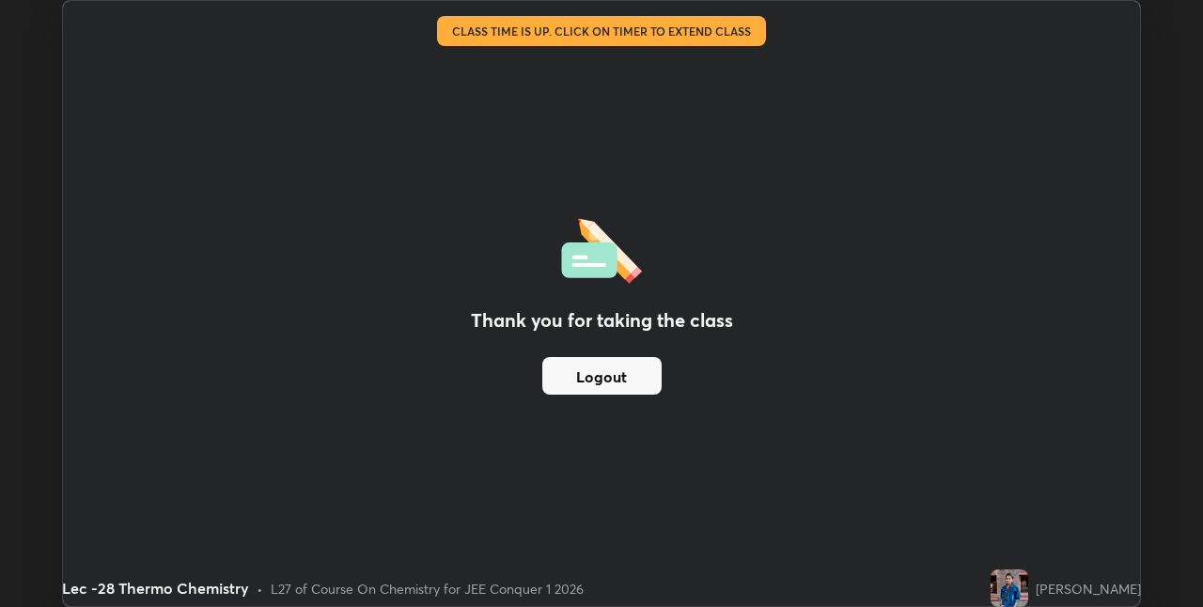
click at [641, 383] on button "Logout" at bounding box center [601, 376] width 119 height 38
click at [1157, 53] on div "0 ° Undo Copy Duplicate Duplicate to new slide Delete Thank you for taking the …" at bounding box center [601, 303] width 1203 height 607
